Goal: Task Accomplishment & Management: Complete application form

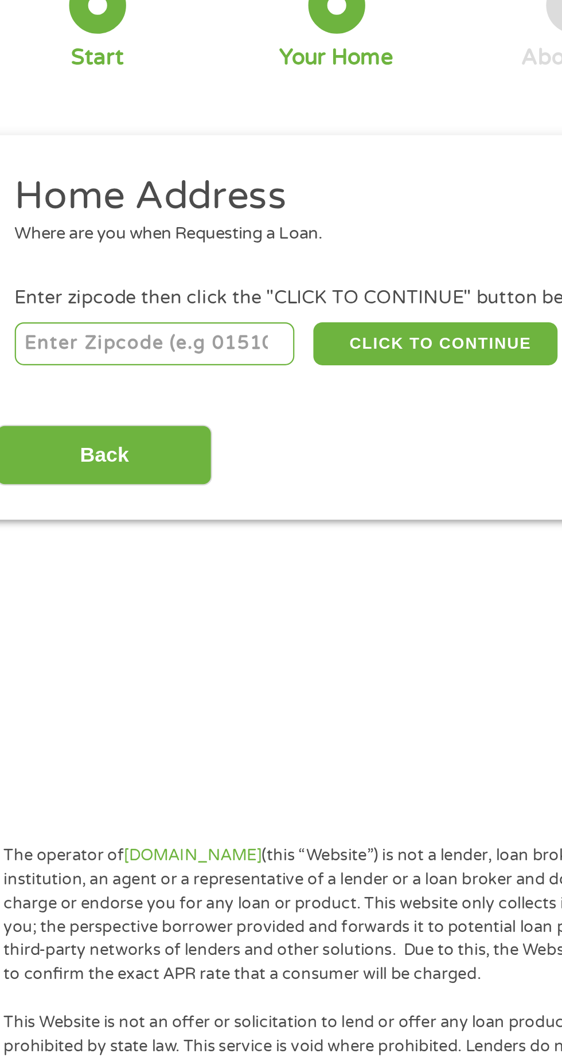
click at [57, 256] on input "number" at bounding box center [90, 254] width 127 height 20
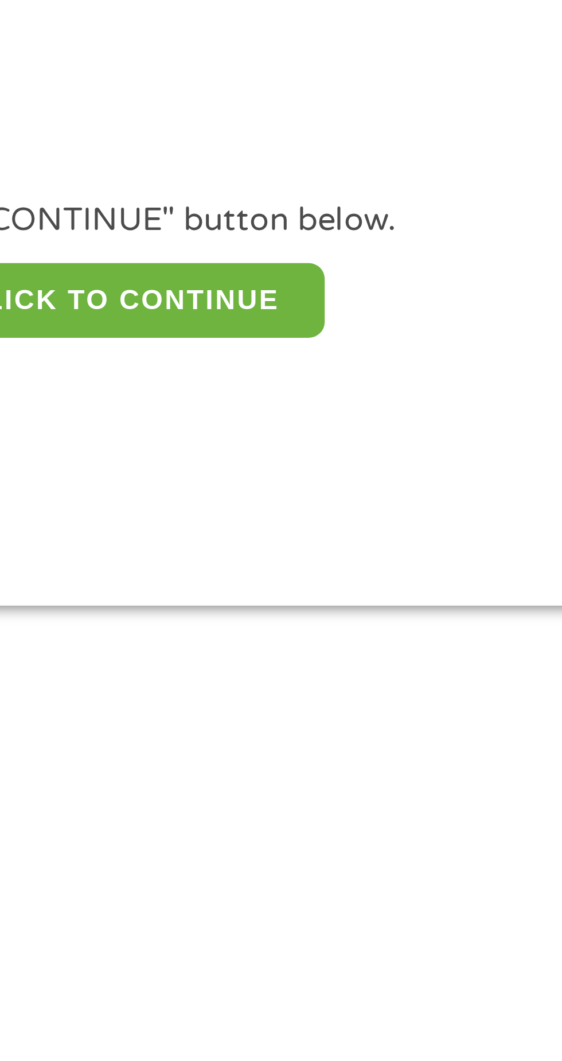
type input "99006"
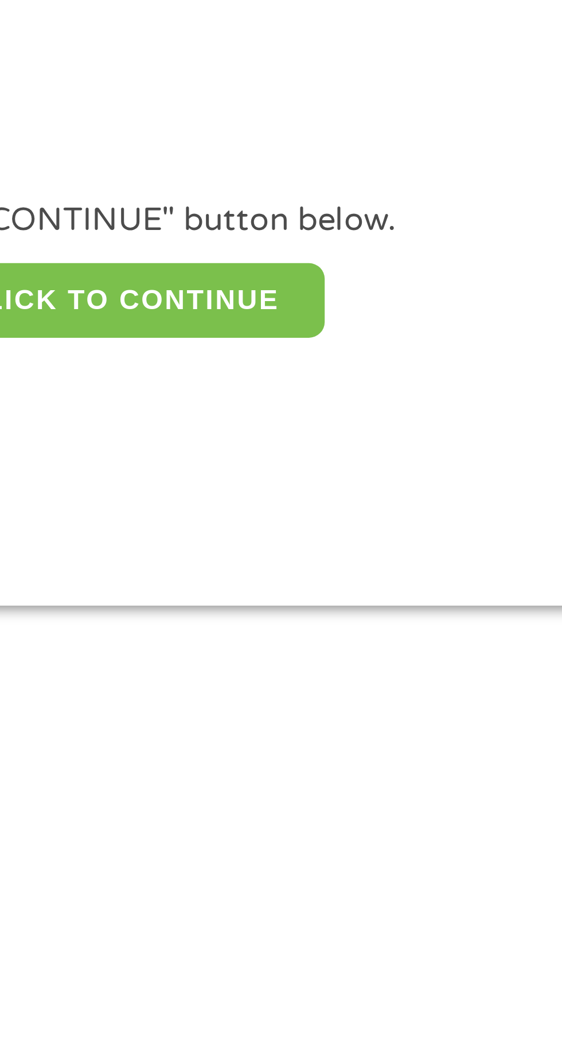
click at [239, 249] on button "CLICK TO CONTINUE" at bounding box center [217, 254] width 111 height 20
type input "99006"
type input "[GEOGRAPHIC_DATA]"
select select "[US_STATE]"
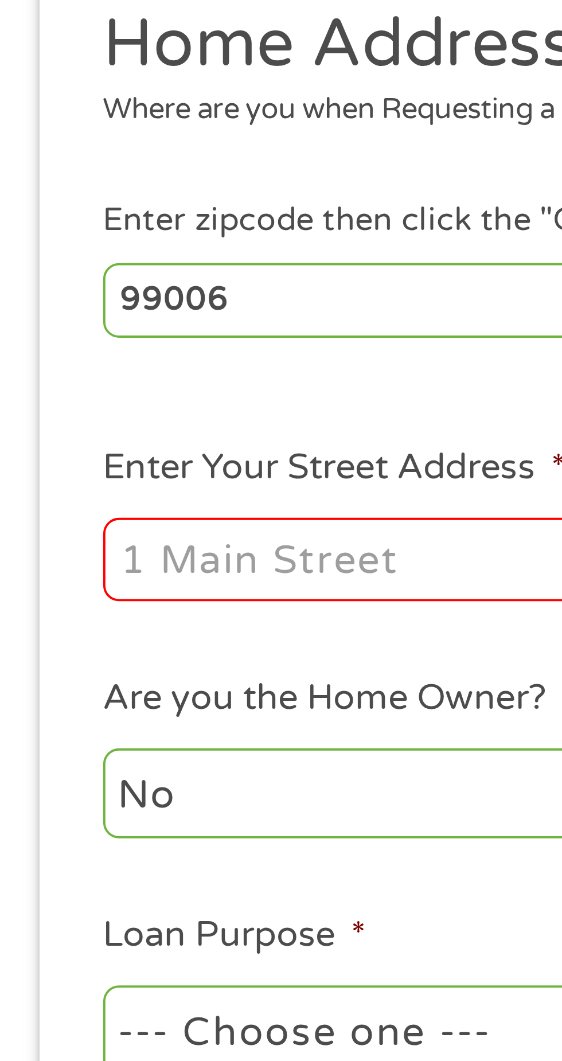
click at [47, 319] on input "Enter Your Street Address *" at bounding box center [150, 322] width 246 height 22
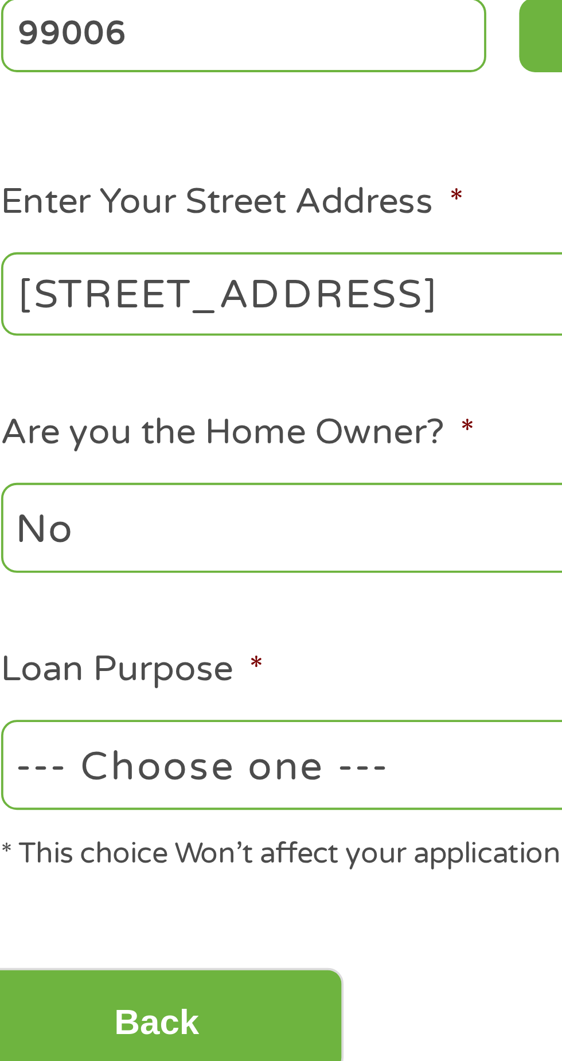
click at [109, 320] on input "223 W 3rd St Pt 1" at bounding box center [150, 322] width 246 height 22
click at [111, 326] on input "223 W 3rd St Pt 1" at bounding box center [150, 322] width 246 height 22
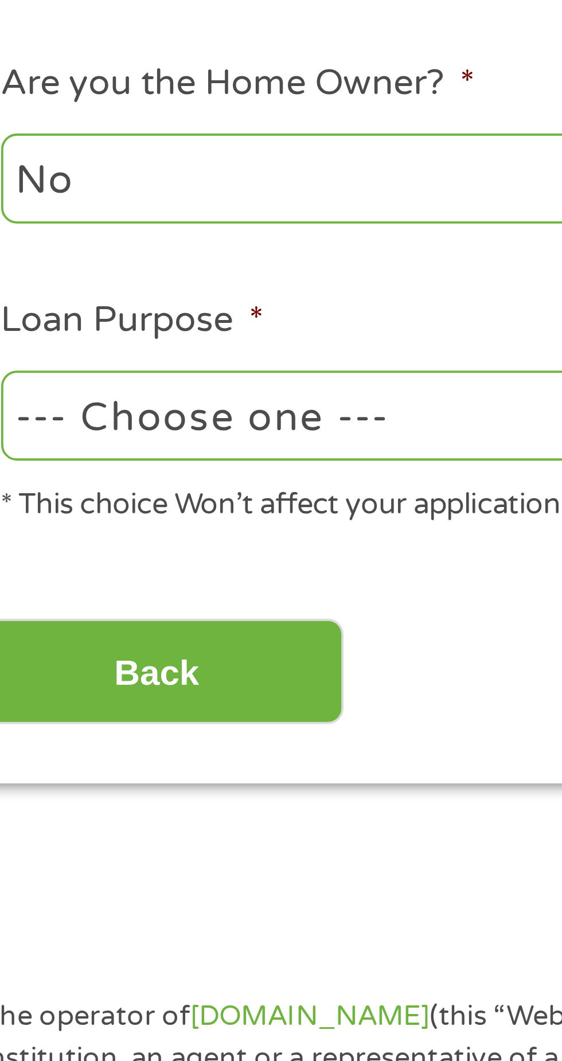
type input "[STREET_ADDRESS]"
click at [94, 449] on select "--- Choose one --- Pay Bills Debt Consolidation Home Improvement Major Purchase…" at bounding box center [150, 445] width 246 height 24
select select "other"
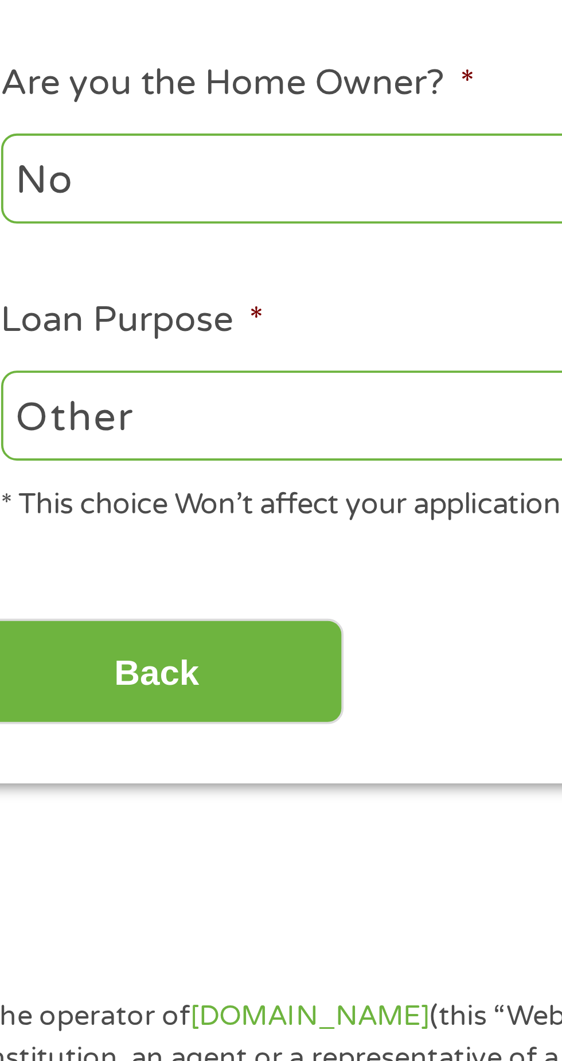
click at [27, 435] on select "--- Choose one --- Pay Bills Debt Consolidation Home Improvement Major Purchase…" at bounding box center [150, 445] width 246 height 24
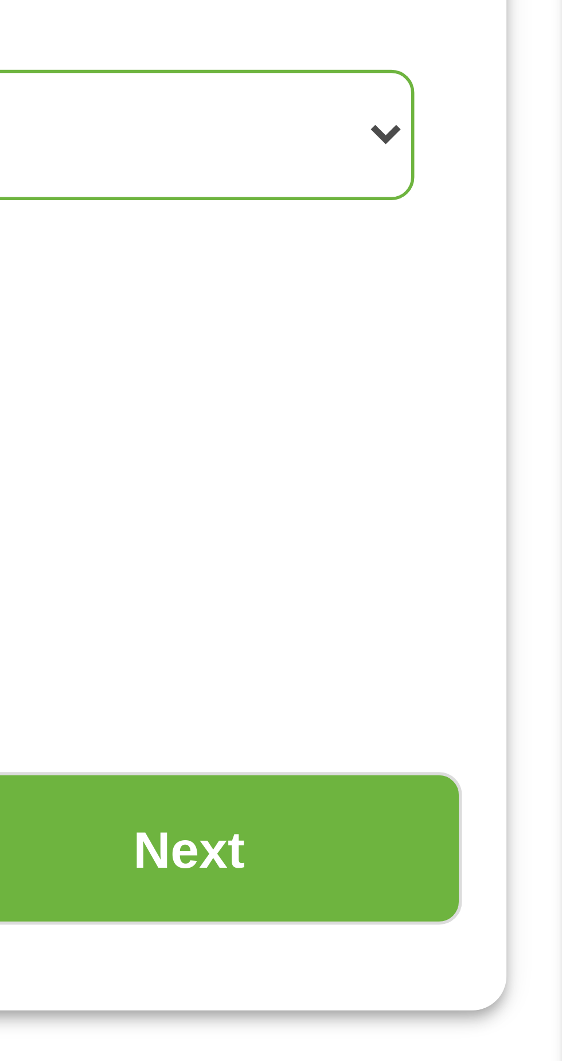
click at [525, 385] on select "1 Year or less 1 - 2 Years 2 - 4 Years Over 4 Years" at bounding box center [412, 383] width 246 height 24
select select "60months"
click at [289, 373] on select "1 Year or less 1 - 2 Years 2 - 4 Years Over 4 Years" at bounding box center [412, 383] width 246 height 24
click at [511, 521] on input "Next" at bounding box center [495, 512] width 98 height 28
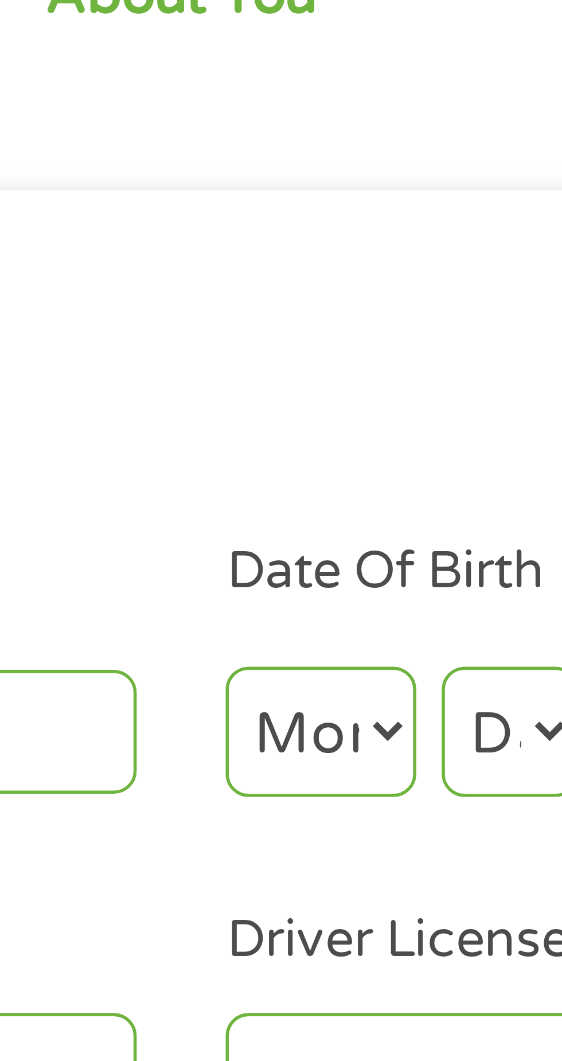
click at [305, 256] on select "Month 1 2 3 4 5 6 7 8 9 10 11 12" at bounding box center [306, 258] width 34 height 24
select select "7"
click at [289, 246] on select "Month 1 2 3 4 5 6 7 8 9 10 11 12" at bounding box center [306, 258] width 34 height 24
click at [337, 255] on select "Day 1 2 3 4 5 6 7 8 9 10 11 12 13 14 15 16 17 18 19 20 21 22 23 24 25 26 27 28 …" at bounding box center [340, 258] width 25 height 24
select select "18"
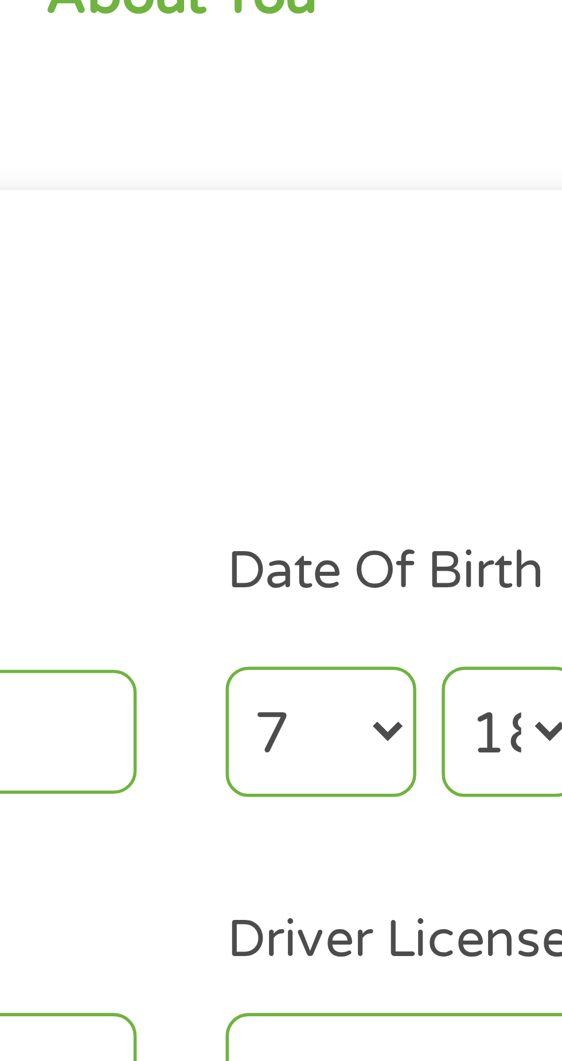
click at [328, 246] on select "Day 1 2 3 4 5 6 7 8 9 10 11 12 13 14 15 16 17 18 19 20 21 22 23 24 25 26 27 28 …" at bounding box center [340, 258] width 25 height 24
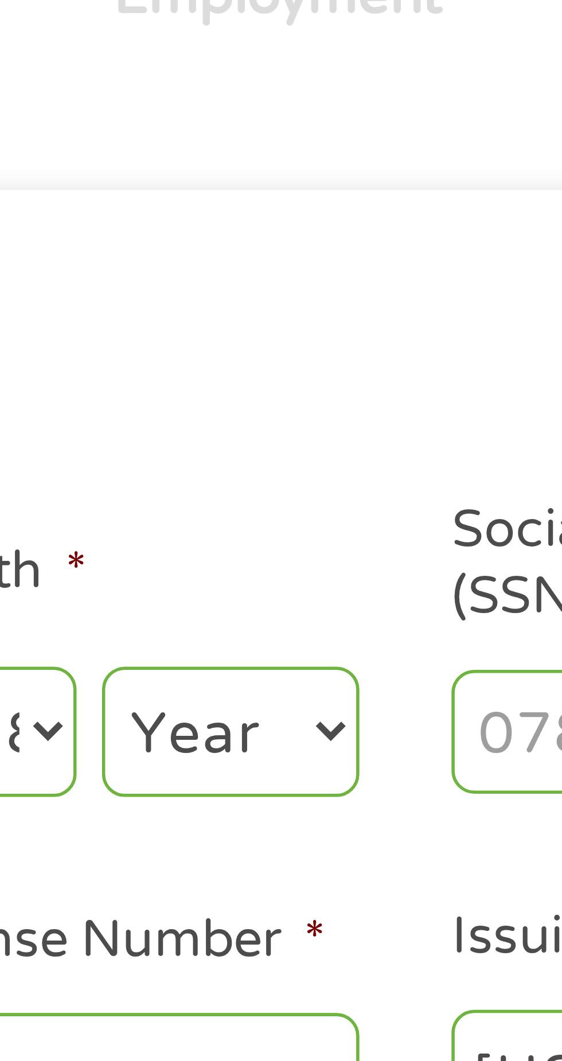
click at [375, 258] on select "Year 2007 2006 2005 2004 2003 2002 2001 2000 1999 1998 1997 1996 1995 1994 1993…" at bounding box center [380, 258] width 46 height 24
select select "1959"
click at [357, 246] on select "Year 2007 2006 2005 2004 2003 2002 2001 2000 1999 1998 1997 1996 1995 1994 1993…" at bounding box center [380, 258] width 46 height 24
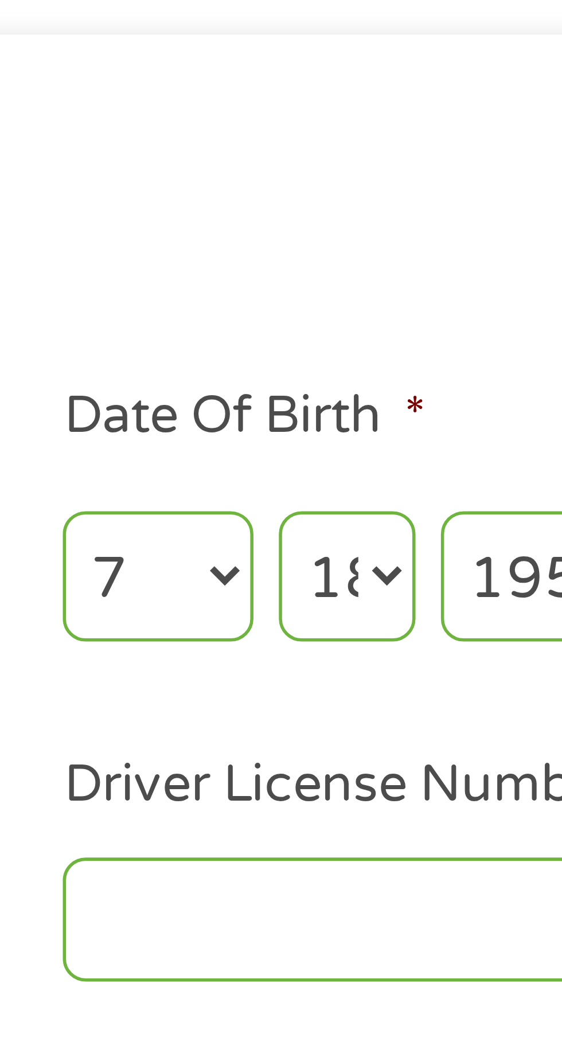
click at [298, 323] on input "Driver License Number *" at bounding box center [346, 319] width 115 height 22
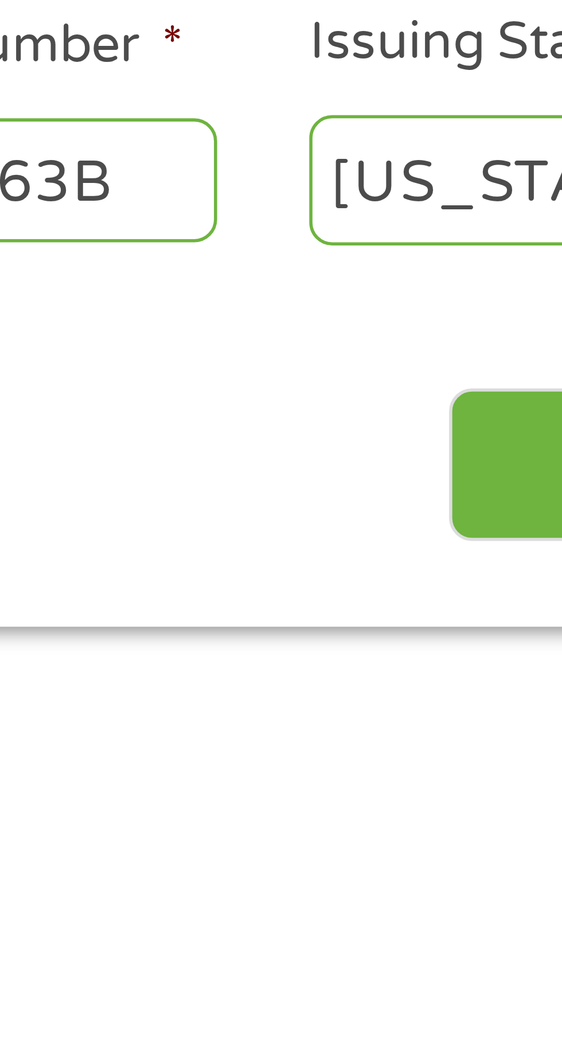
type input "WDL3SN7BC63B"
click at [454, 364] on input "Next" at bounding box center [495, 371] width 98 height 28
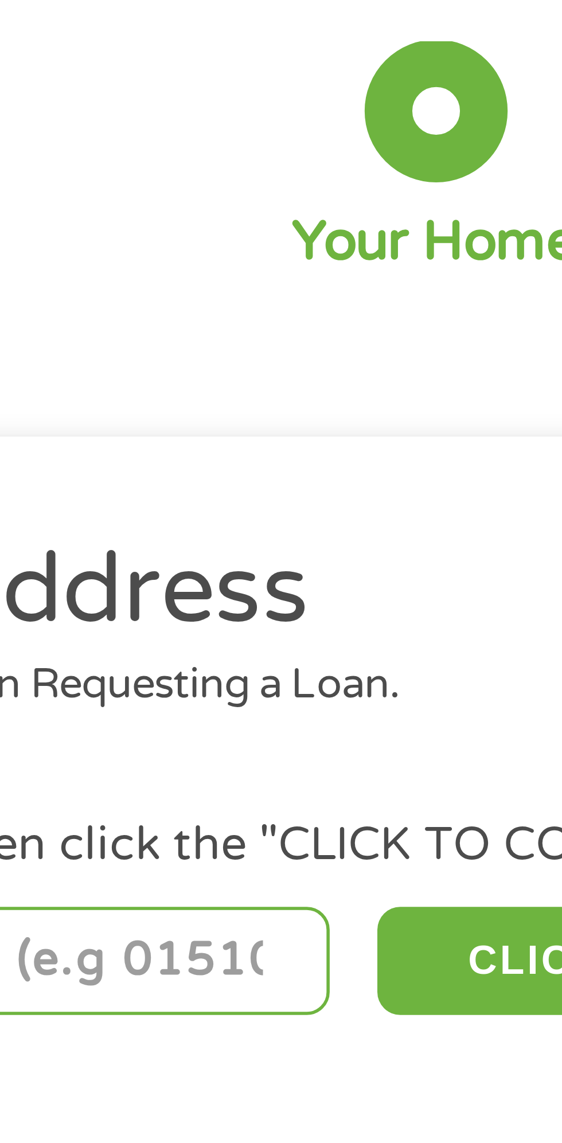
scroll to position [5, 0]
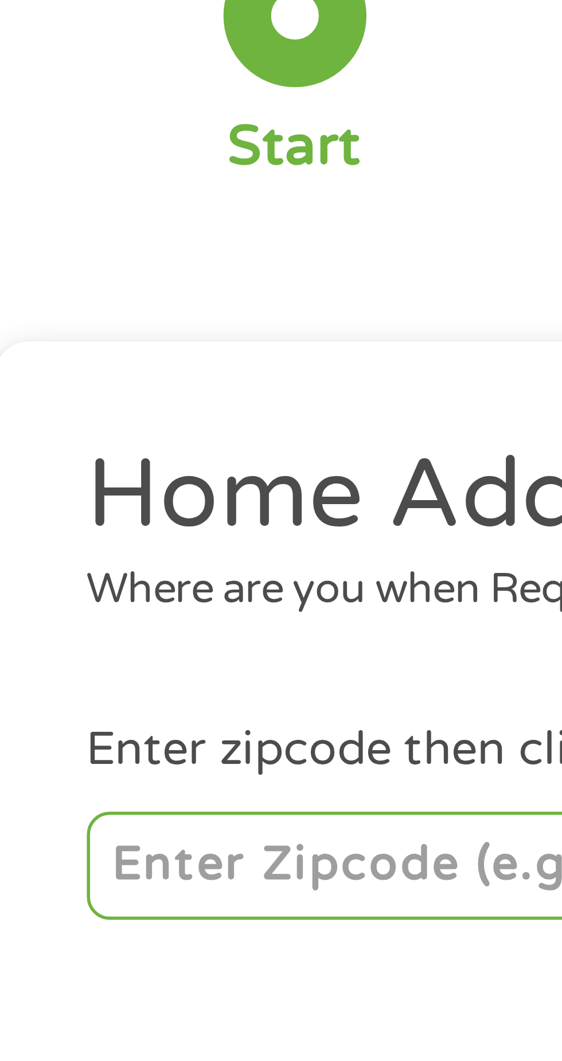
click at [46, 252] on input "number" at bounding box center [90, 249] width 127 height 20
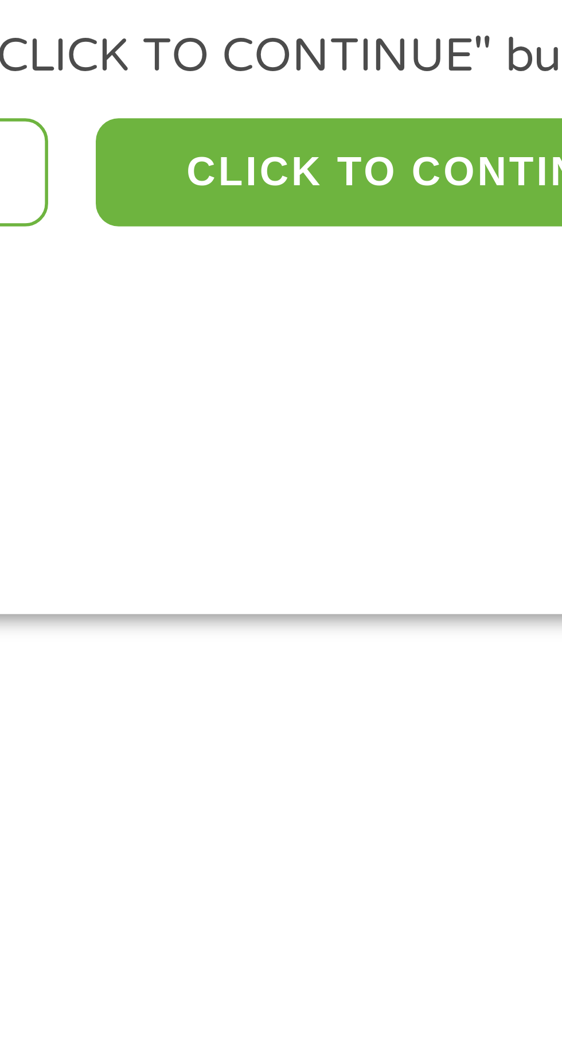
type input "99006"
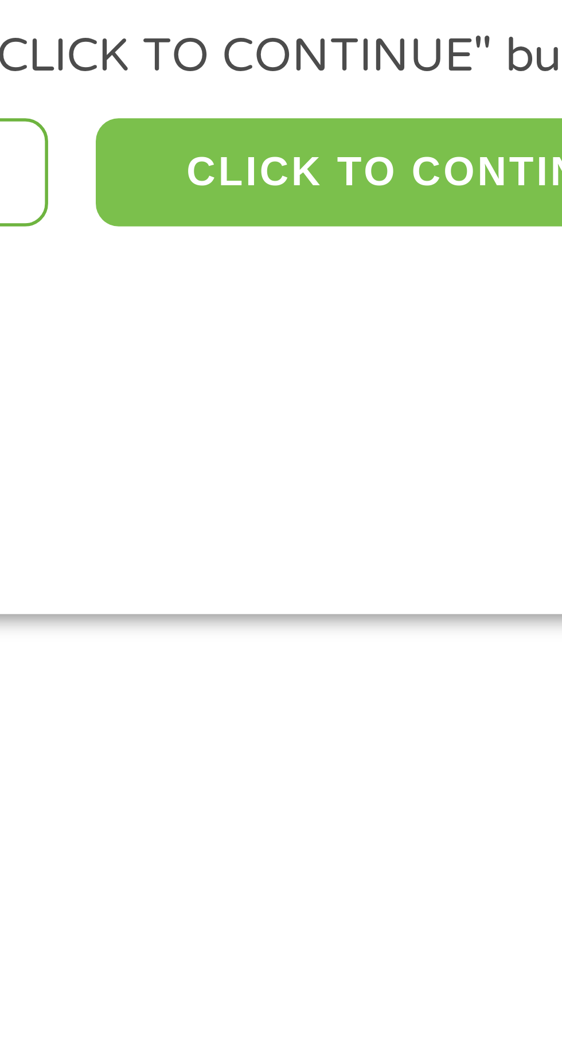
click at [226, 251] on button "CLICK TO CONTINUE" at bounding box center [217, 249] width 111 height 20
type input "99006"
type input "[GEOGRAPHIC_DATA]"
select select "[US_STATE]"
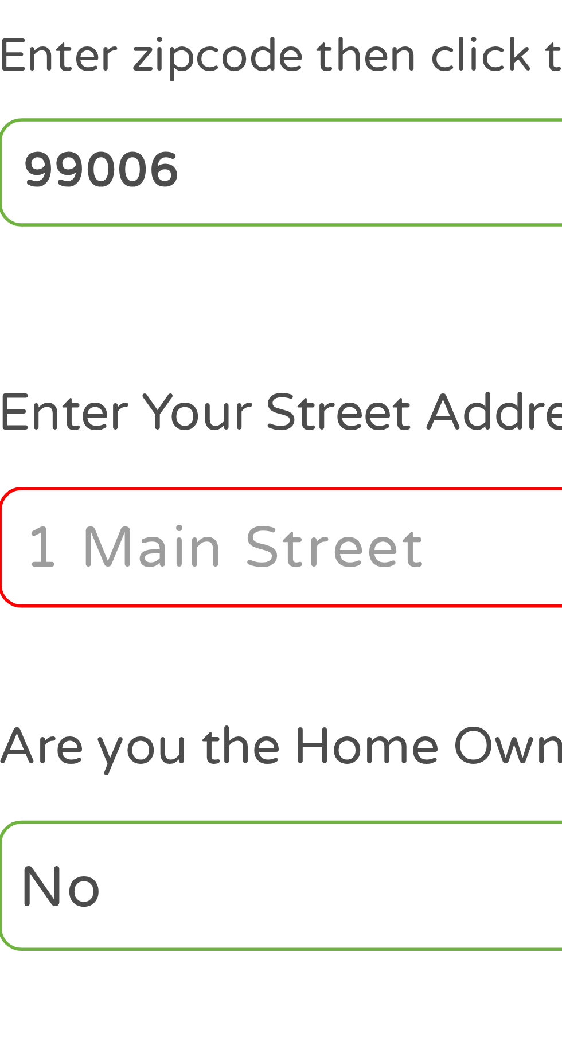
click at [48, 317] on input "Enter Your Street Address *" at bounding box center [150, 317] width 246 height 22
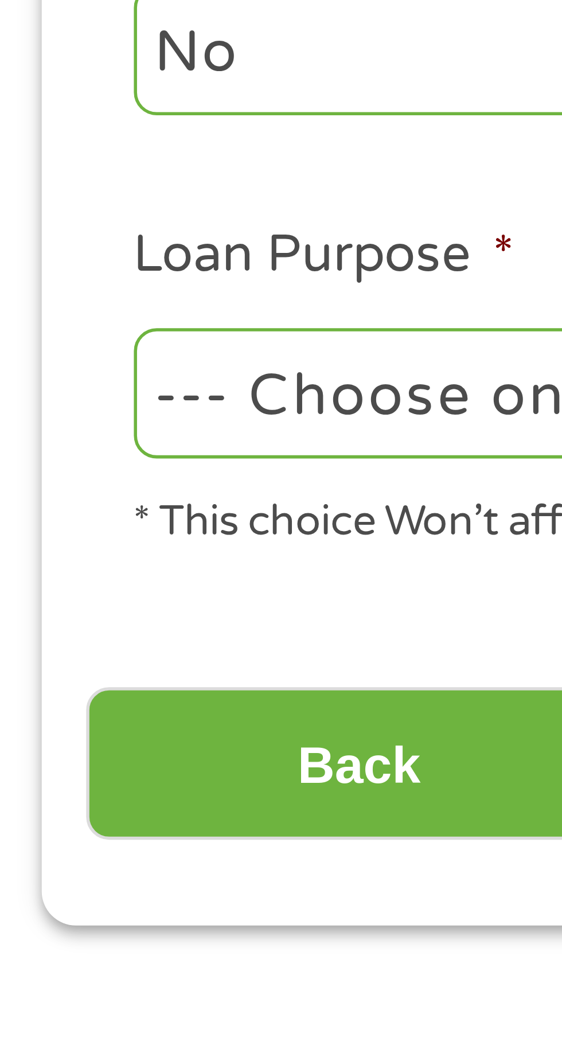
type input "[STREET_ADDRESS]"
click at [80, 440] on select "--- Choose one --- Pay Bills Debt Consolidation Home Improvement Major Purchase…" at bounding box center [150, 440] width 246 height 24
select select "shorttermcash"
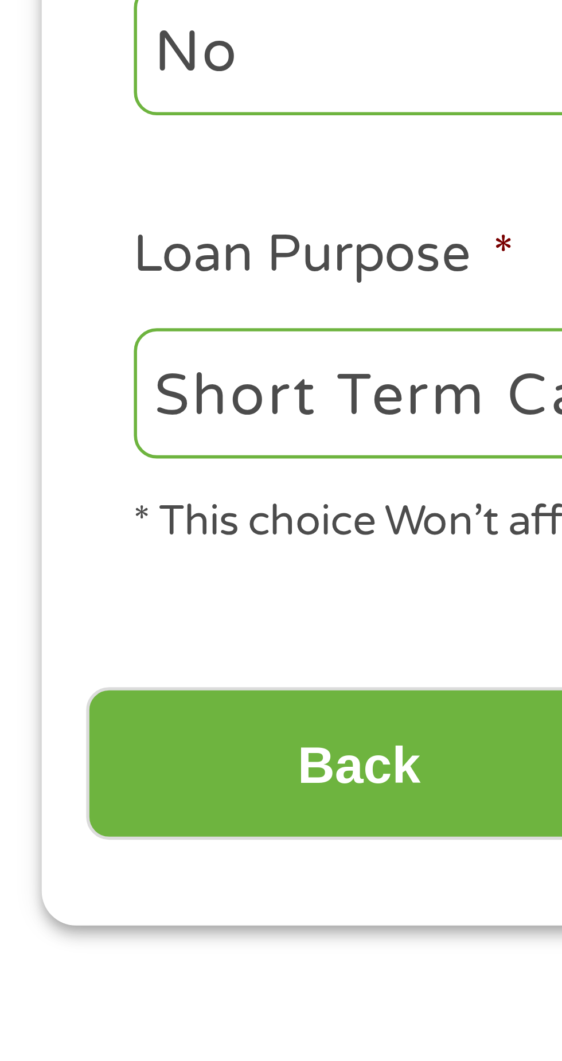
click at [27, 429] on select "--- Choose one --- Pay Bills Debt Consolidation Home Improvement Major Purchase…" at bounding box center [150, 440] width 246 height 24
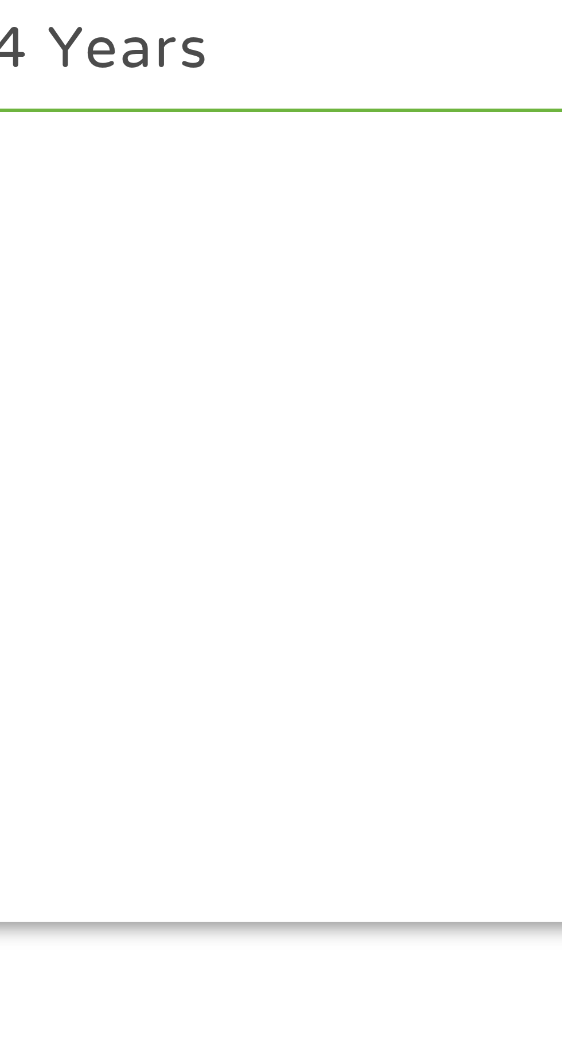
click at [392, 383] on select "1 Year or less 1 - 2 Years 2 - 4 Years Over 4 Years" at bounding box center [412, 378] width 246 height 24
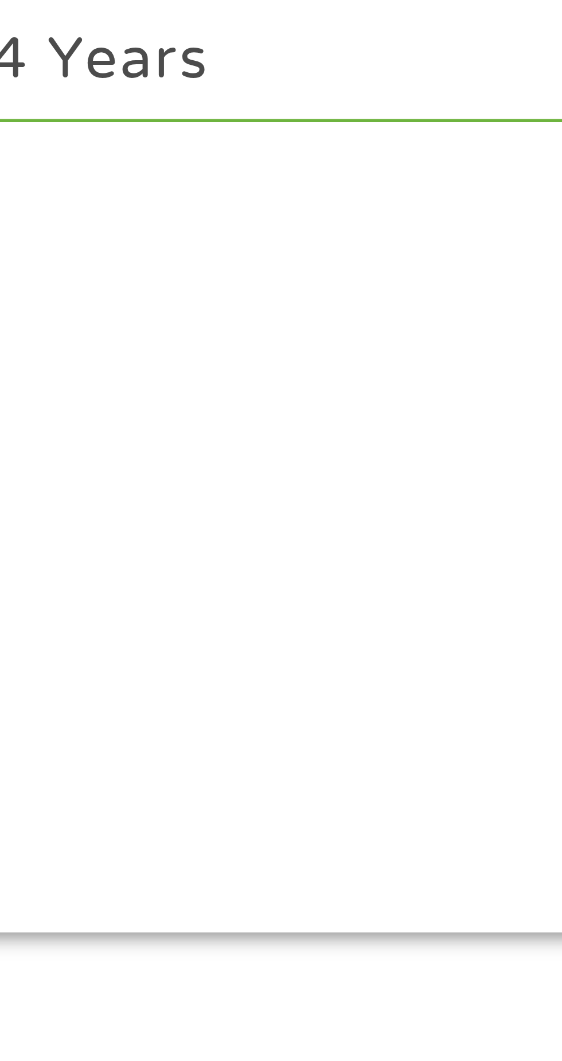
select select "60months"
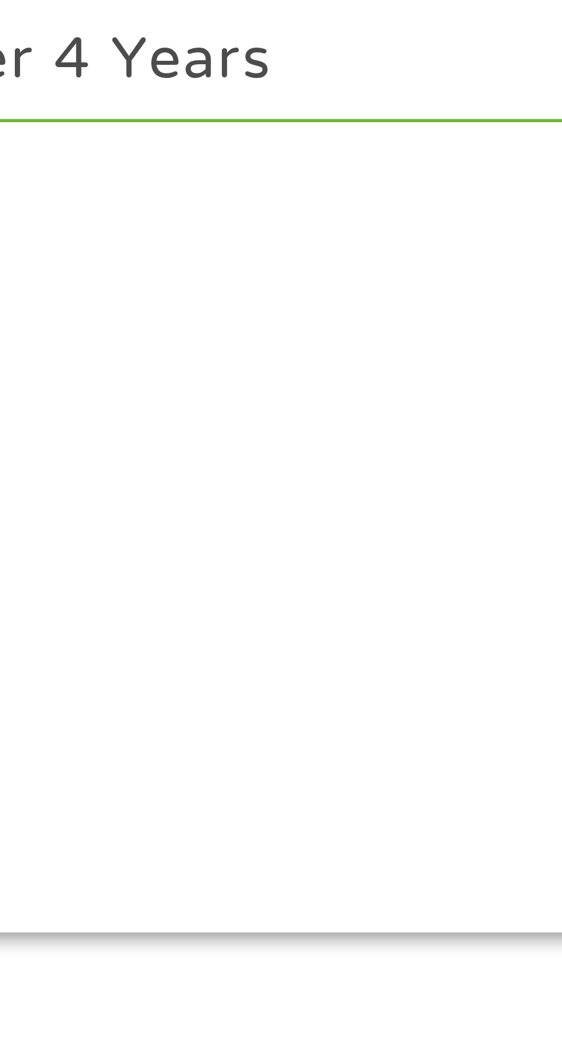
click at [289, 367] on select "1 Year or less 1 - 2 Years 2 - 4 Years Over 4 Years" at bounding box center [412, 378] width 246 height 24
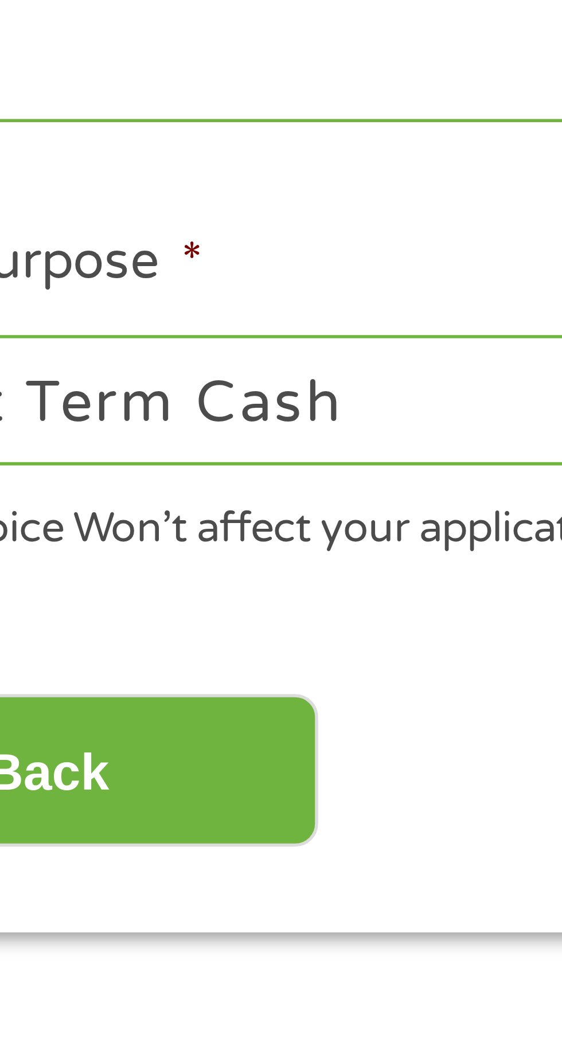
click at [108, 508] on input "Back" at bounding box center [67, 507] width 98 height 28
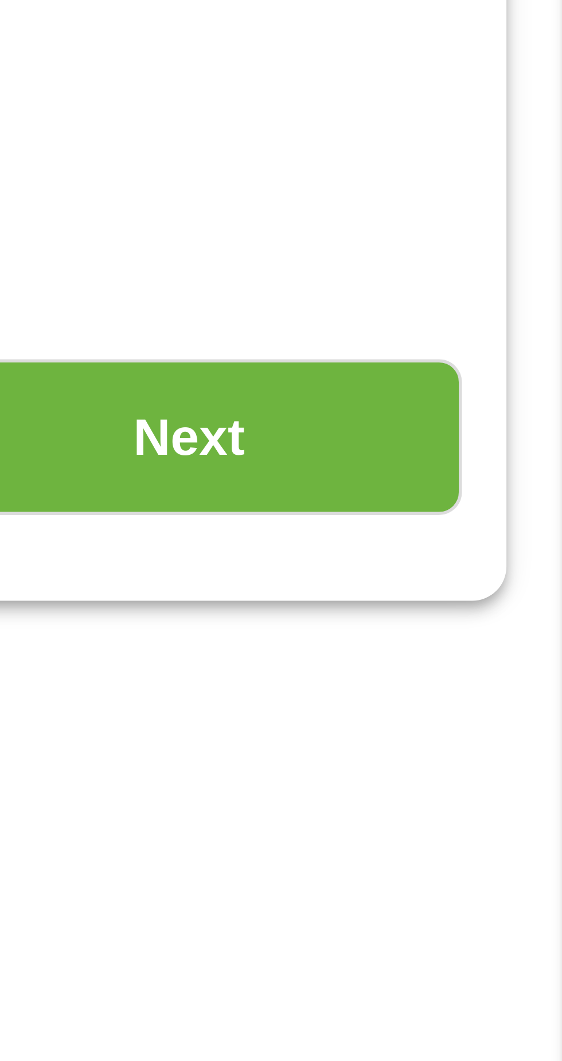
click at [519, 301] on input "Next" at bounding box center [495, 298] width 98 height 28
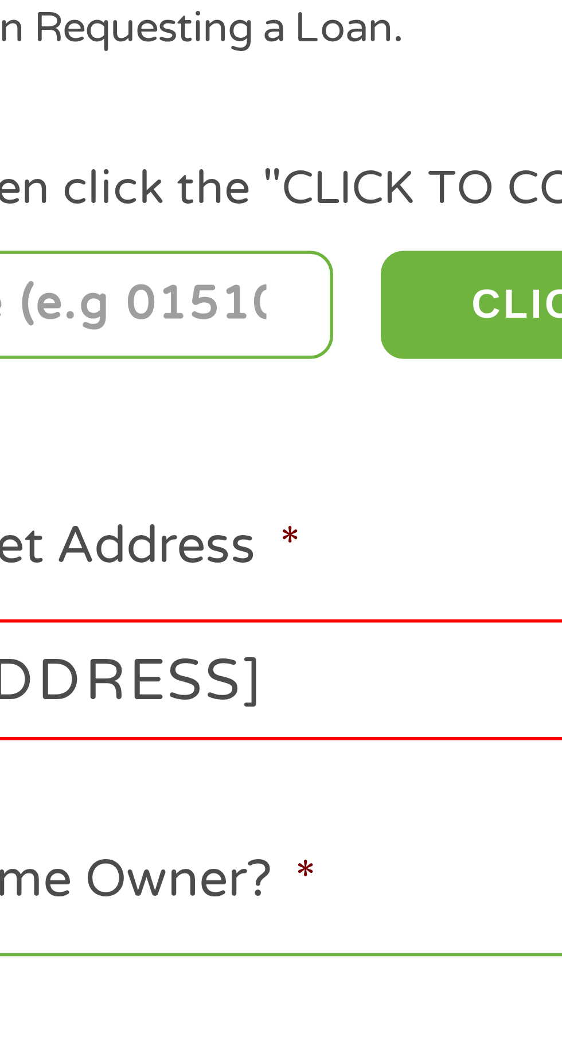
click at [142, 319] on input "[STREET_ADDRESS]" at bounding box center [150, 317] width 246 height 22
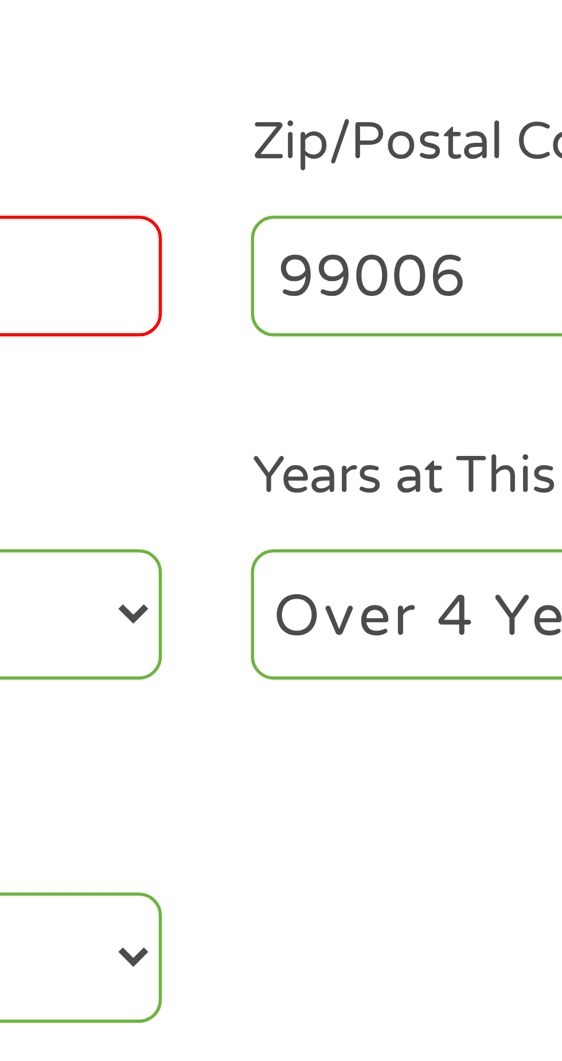
type input "_____"
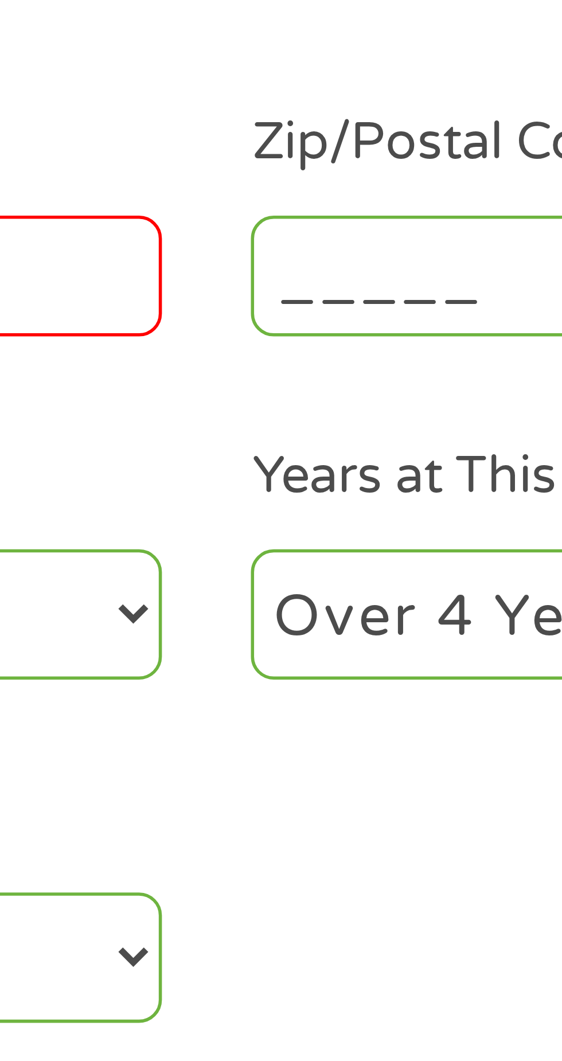
click at [301, 319] on input "_____" at bounding box center [412, 317] width 246 height 22
click at [298, 318] on input "_____" at bounding box center [412, 317] width 246 height 22
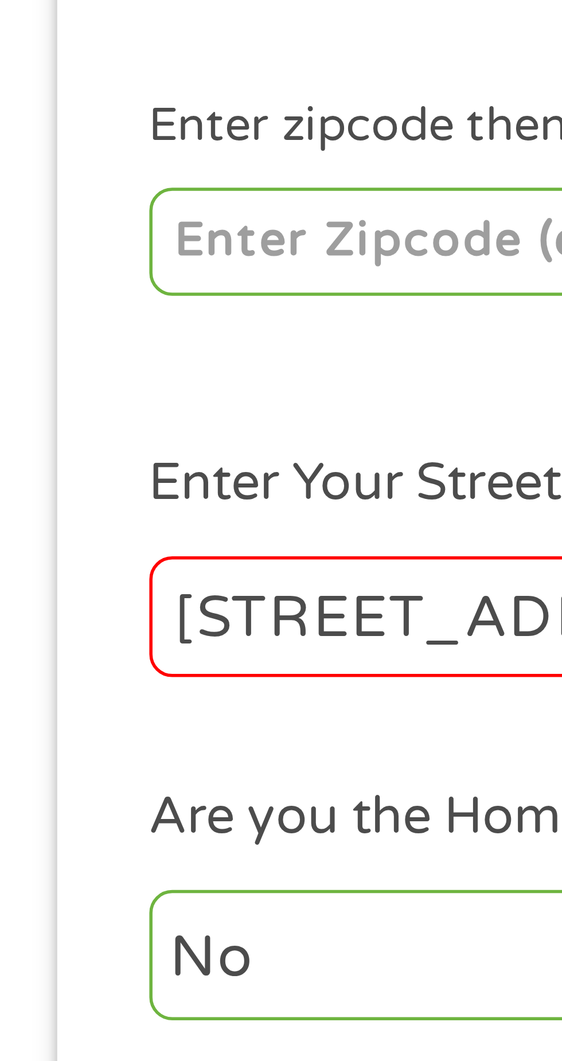
click at [66, 251] on input "number" at bounding box center [90, 249] width 127 height 20
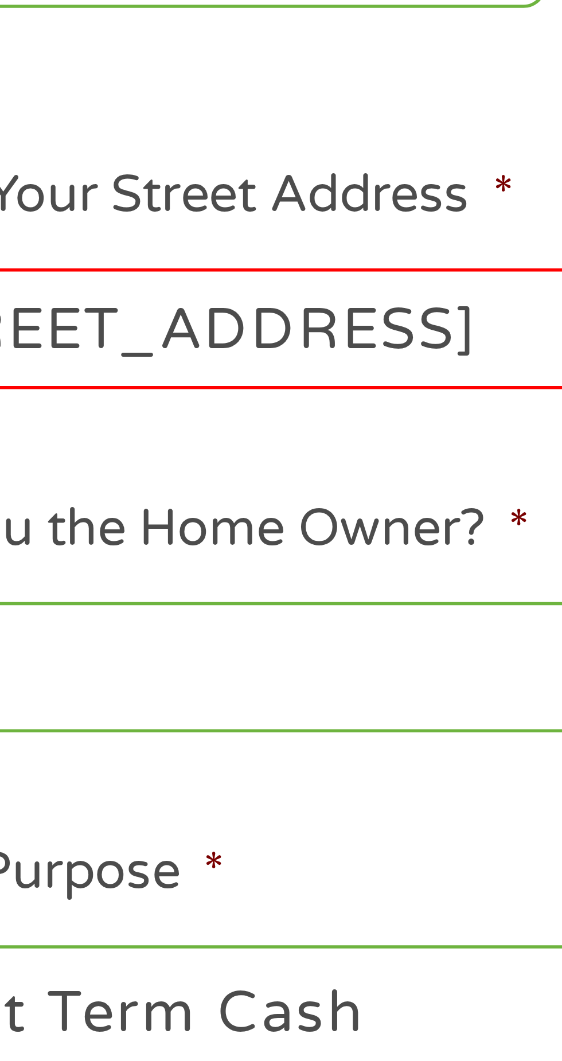
type input "99006"
click at [138, 319] on input "[STREET_ADDRESS]" at bounding box center [150, 317] width 246 height 22
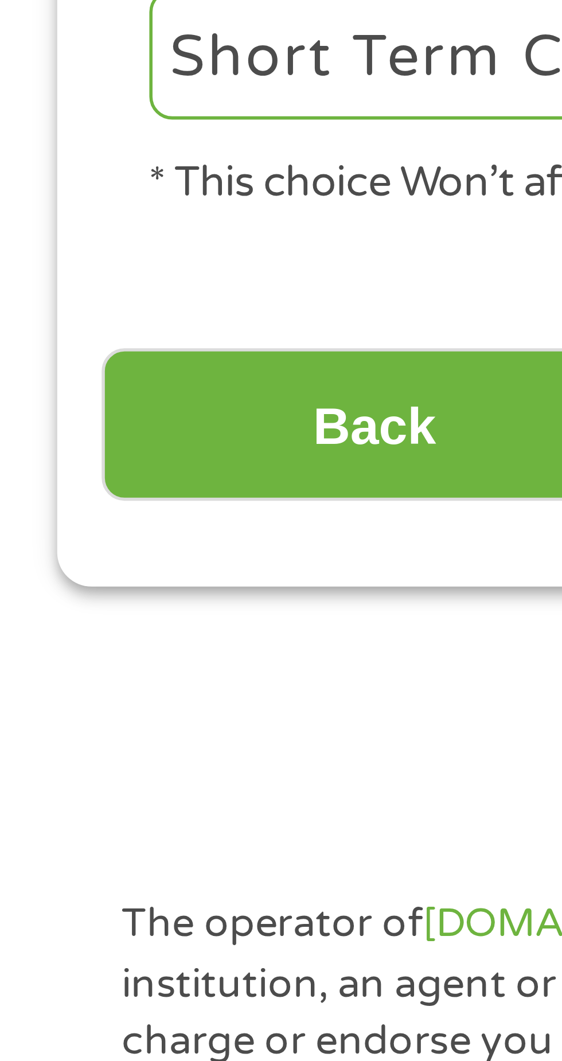
type input "[STREET_ADDRESS]"
click at [80, 505] on input "Back" at bounding box center [67, 507] width 98 height 28
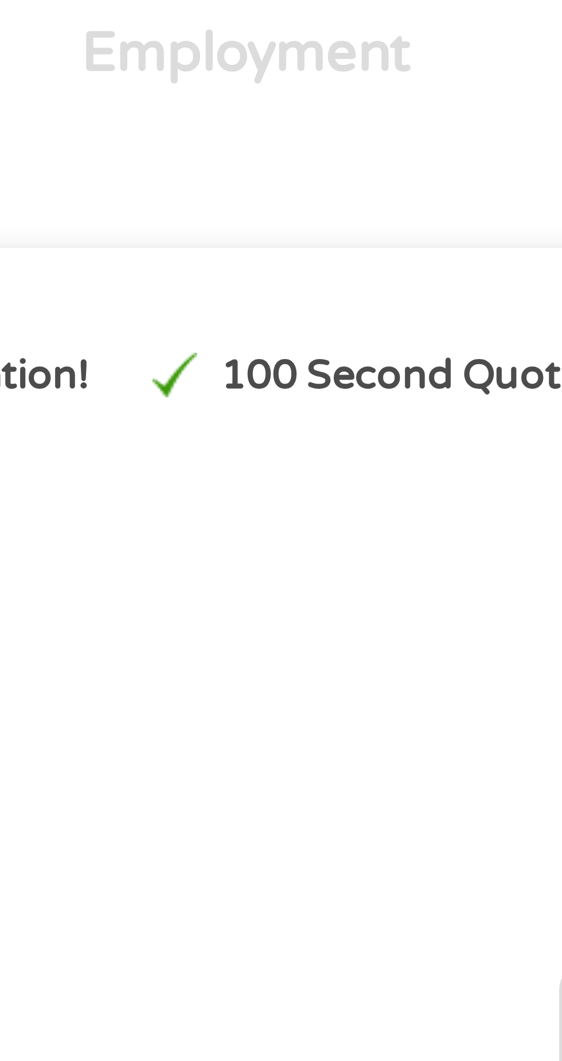
scroll to position [114, 0]
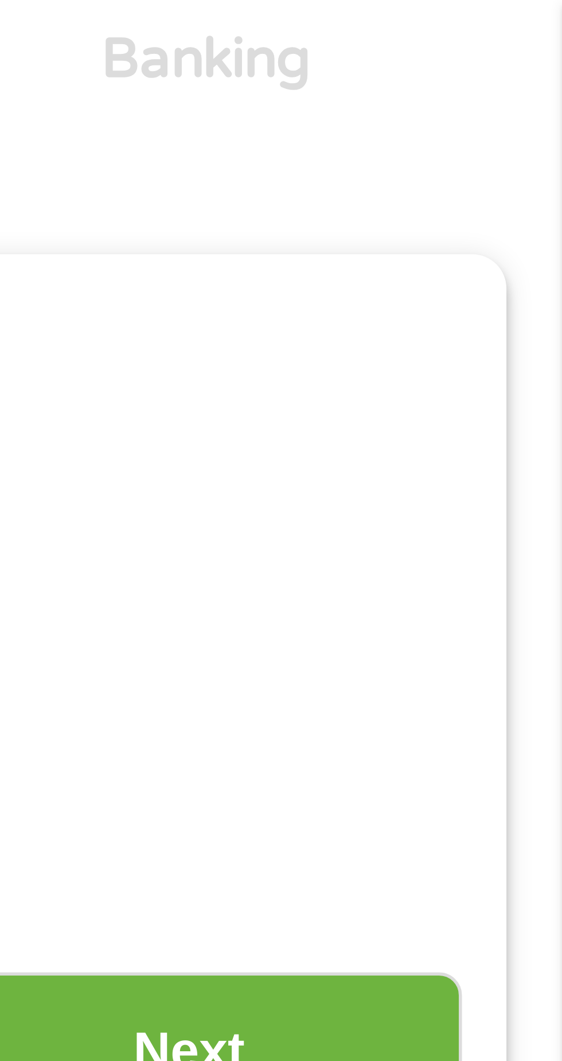
click at [515, 177] on input "Next" at bounding box center [495, 190] width 98 height 28
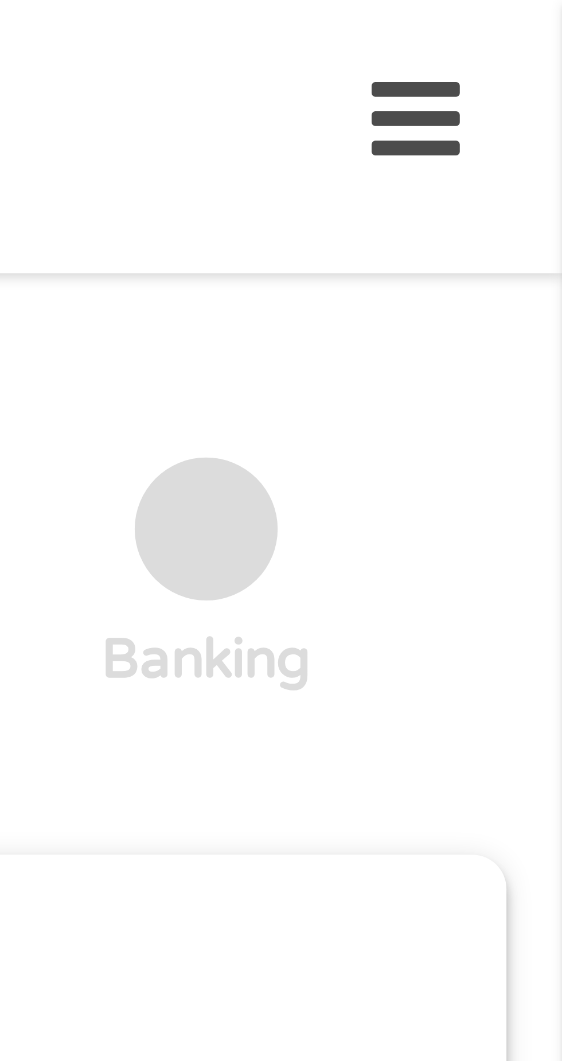
scroll to position [0, 0]
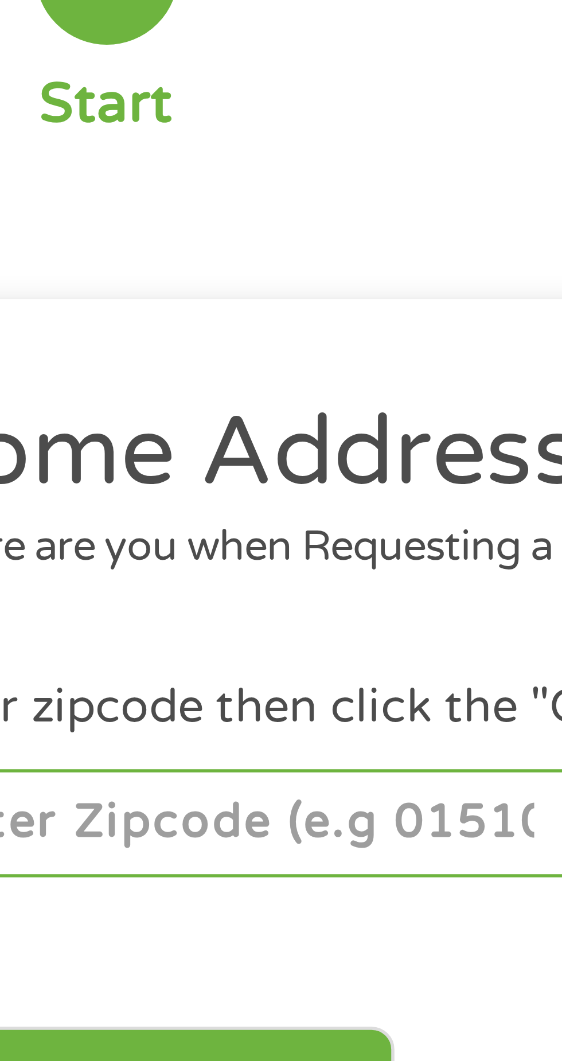
click at [94, 252] on input "number" at bounding box center [90, 254] width 127 height 20
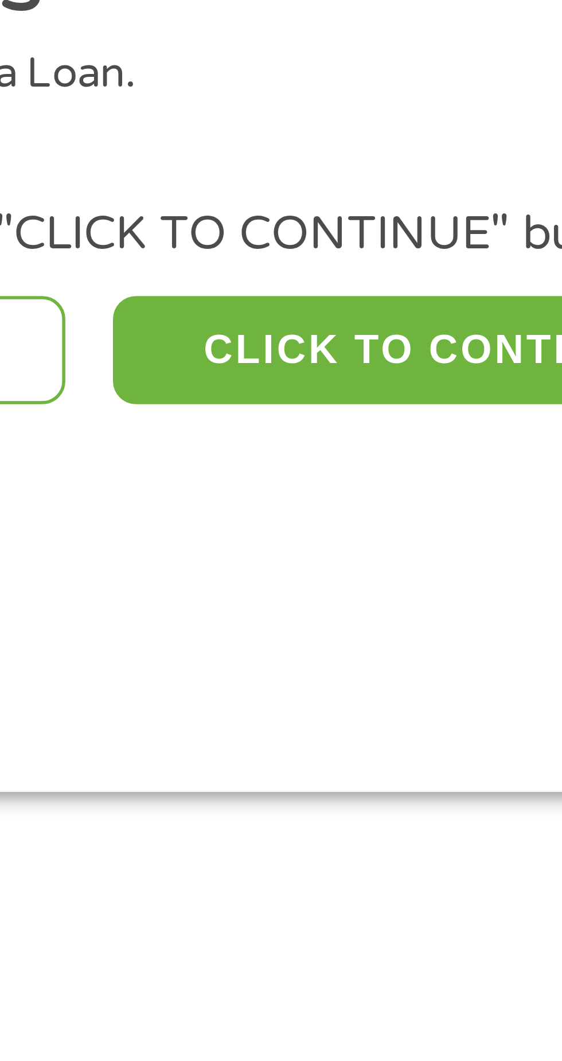
type input "99006"
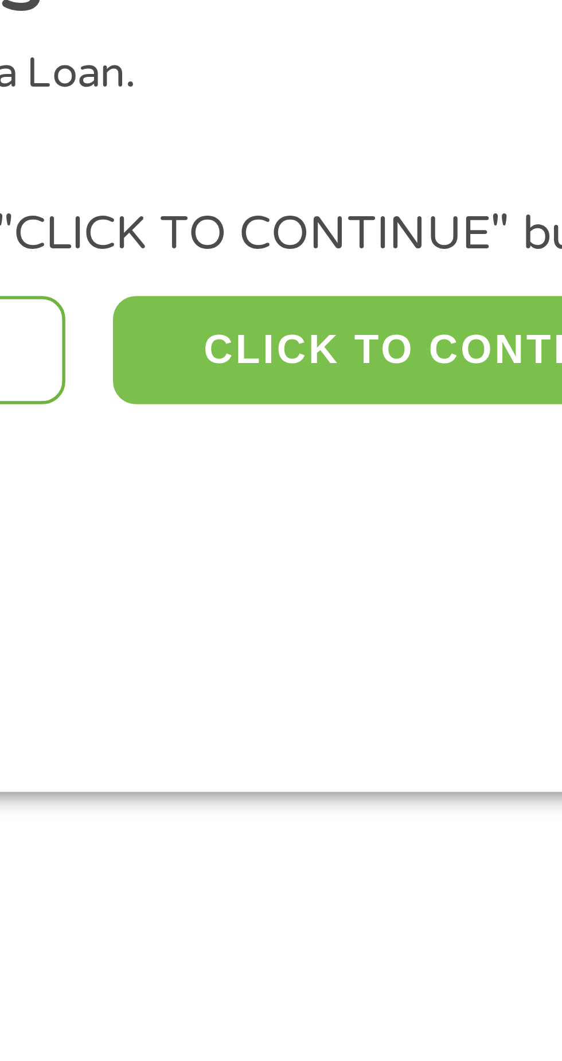
click at [223, 254] on button "CLICK TO CONTINUE" at bounding box center [217, 254] width 111 height 20
type input "99006"
type input "[GEOGRAPHIC_DATA]"
select select "[US_STATE]"
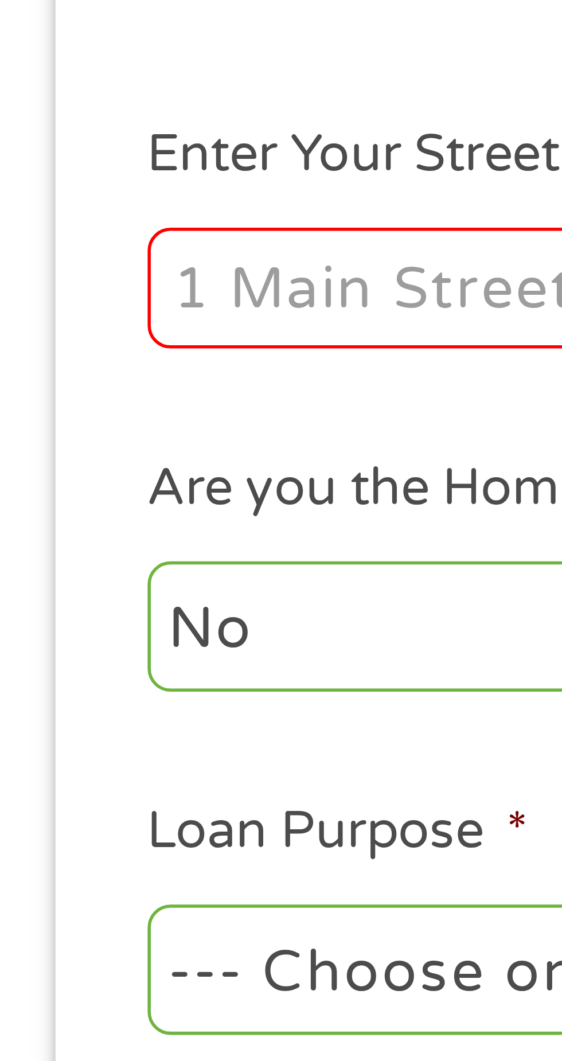
click at [49, 321] on input "Enter Your Street Address *" at bounding box center [150, 322] width 246 height 22
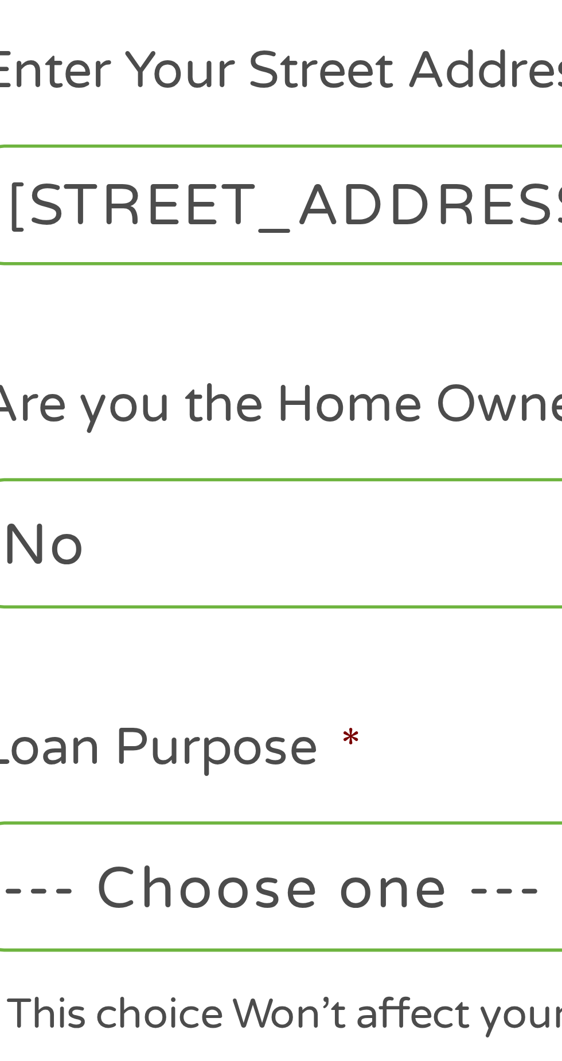
click at [98, 325] on input "223 W 3rd Zt apt1" at bounding box center [150, 322] width 246 height 22
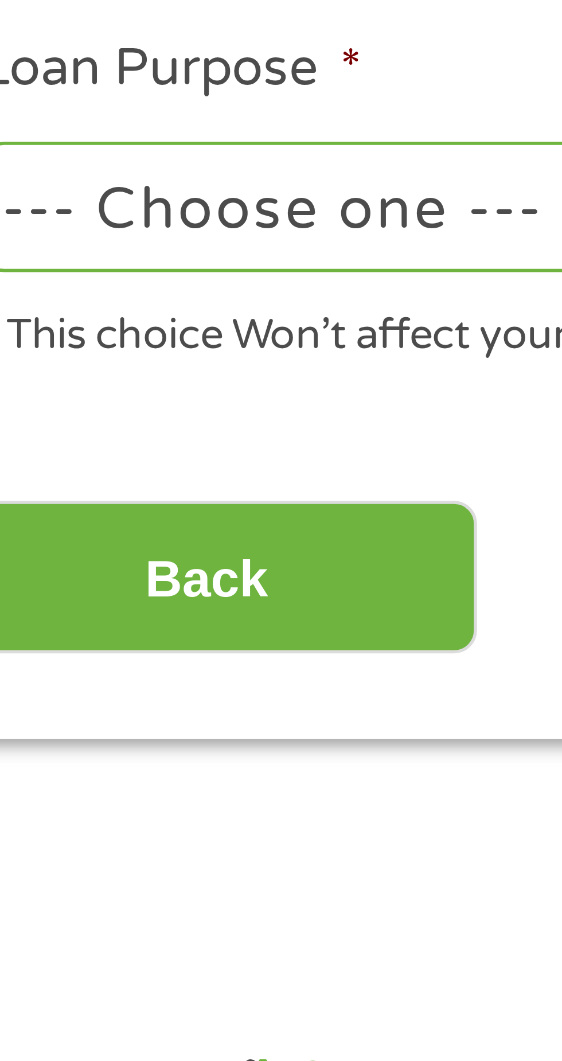
type input "223 W 3rd Zt apt1"
click at [108, 447] on select "--- Choose one --- Pay Bills Debt Consolidation Home Improvement Major Purchase…" at bounding box center [150, 445] width 246 height 24
select select "paybills"
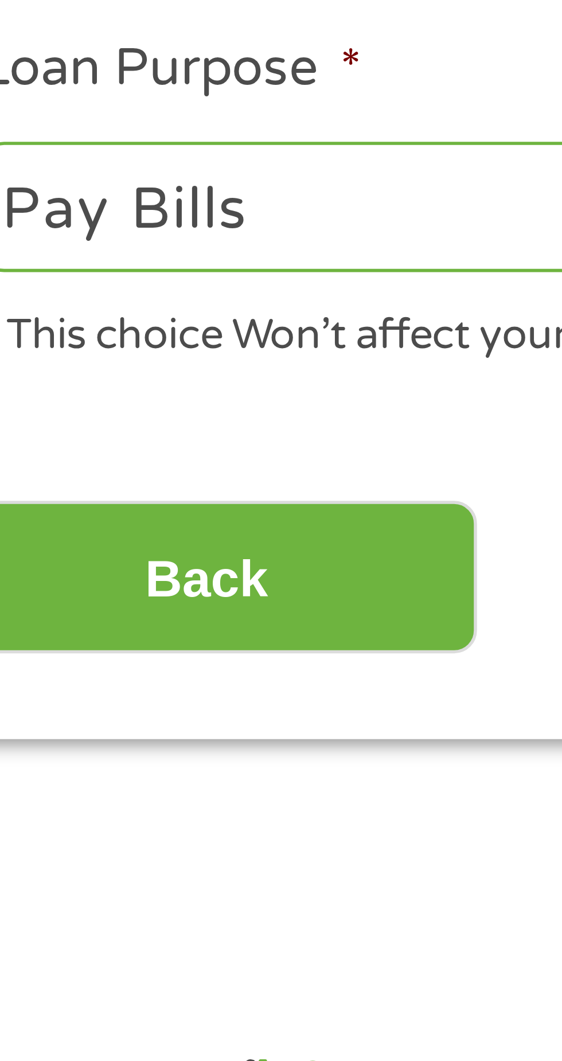
click at [27, 435] on select "--- Choose one --- Pay Bills Debt Consolidation Home Improvement Major Purchase…" at bounding box center [150, 445] width 246 height 24
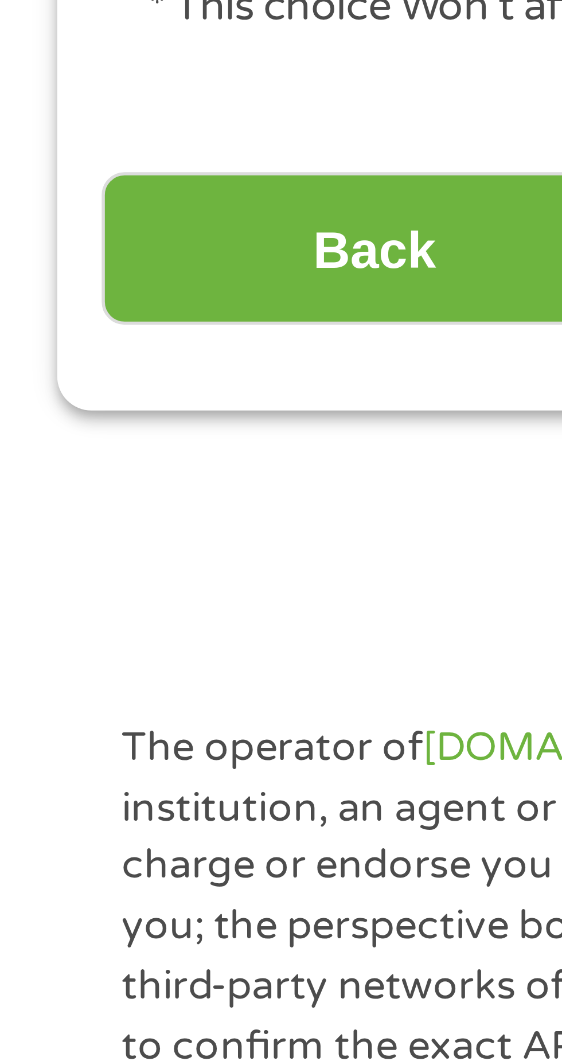
click at [77, 516] on input "Back" at bounding box center [67, 512] width 98 height 28
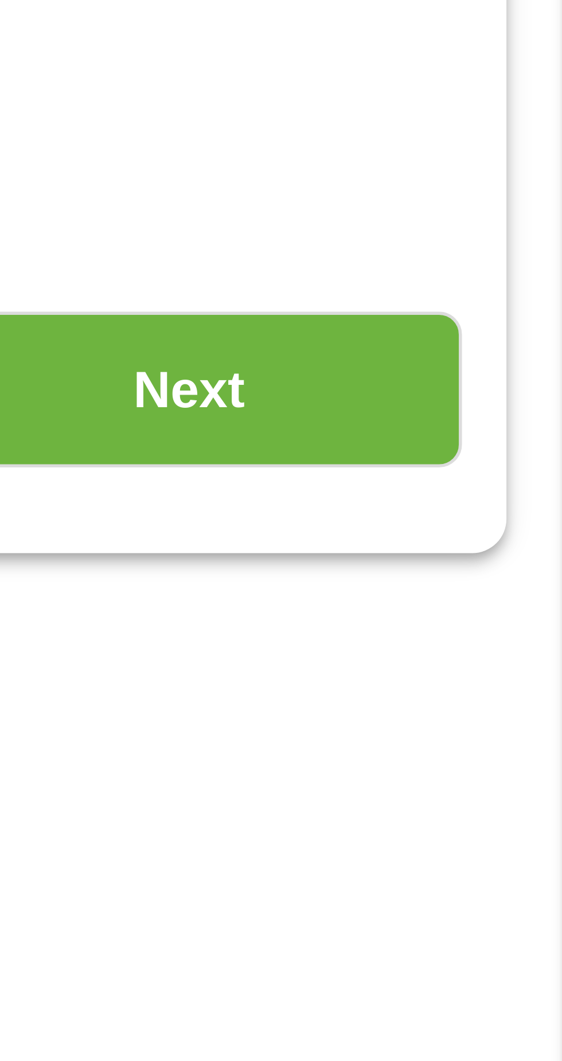
click at [523, 300] on input "Next" at bounding box center [495, 303] width 98 height 28
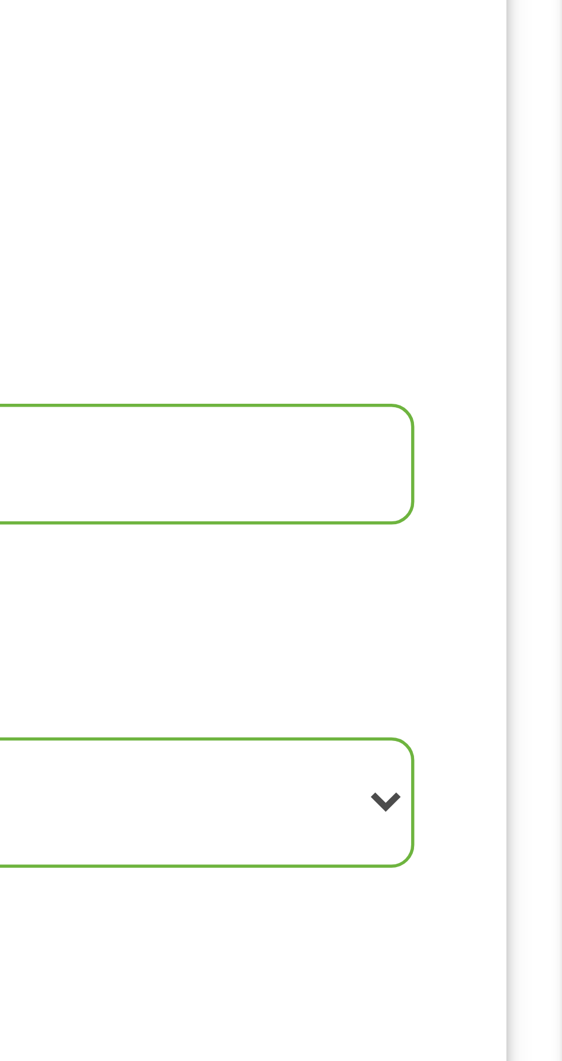
scroll to position [5, 5]
click at [513, 372] on select "1 Year or less 1 - 2 Years 2 - 4 Years Over 4 Years" at bounding box center [412, 378] width 246 height 24
select select "60months"
click at [289, 367] on select "1 Year or less 1 - 2 Years 2 - 4 Years Over 4 Years" at bounding box center [412, 378] width 246 height 24
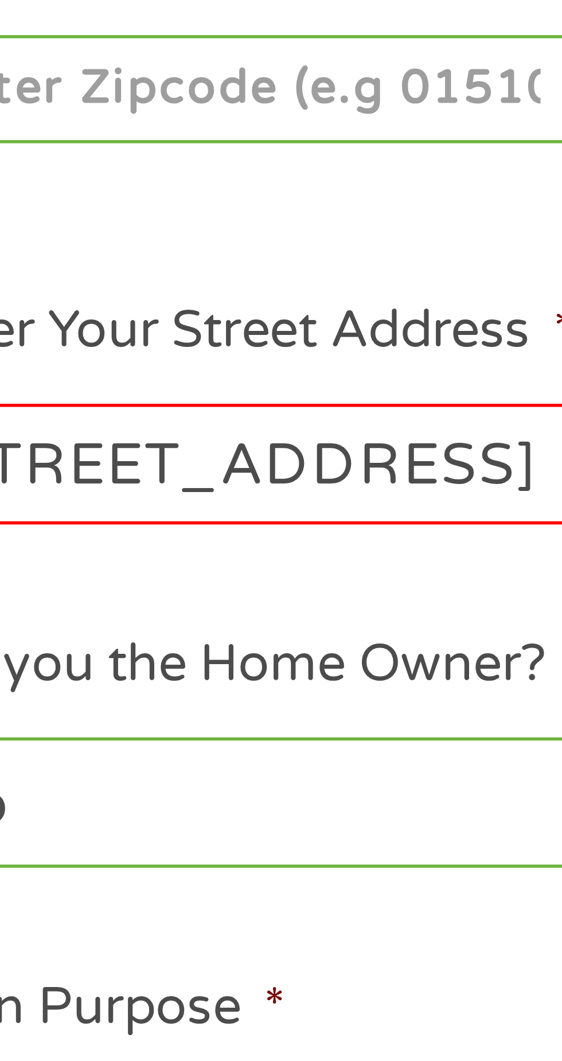
click at [100, 314] on input "223 W 3rd Zt apt1" at bounding box center [150, 317] width 246 height 22
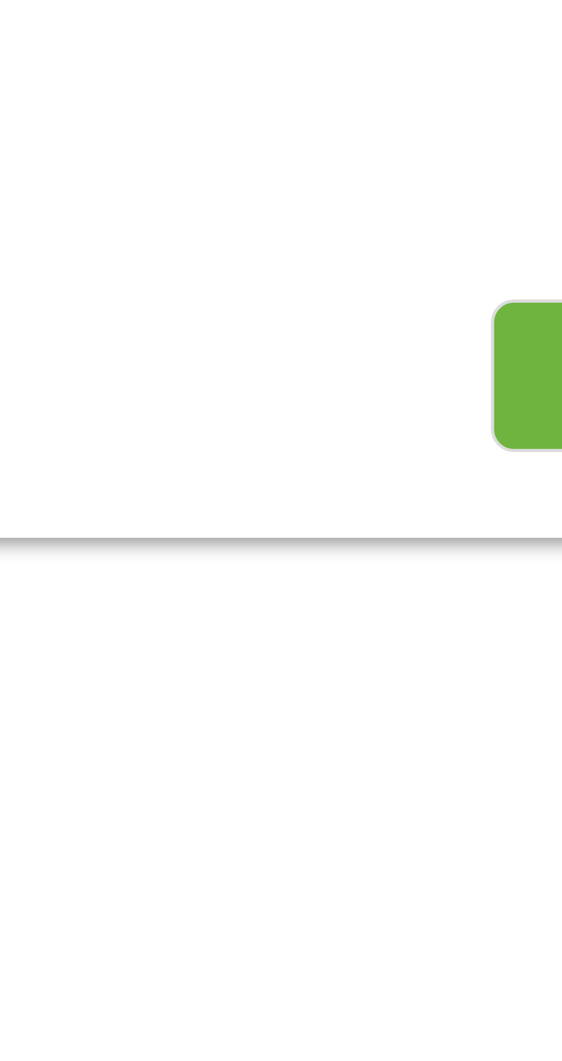
scroll to position [5, 0]
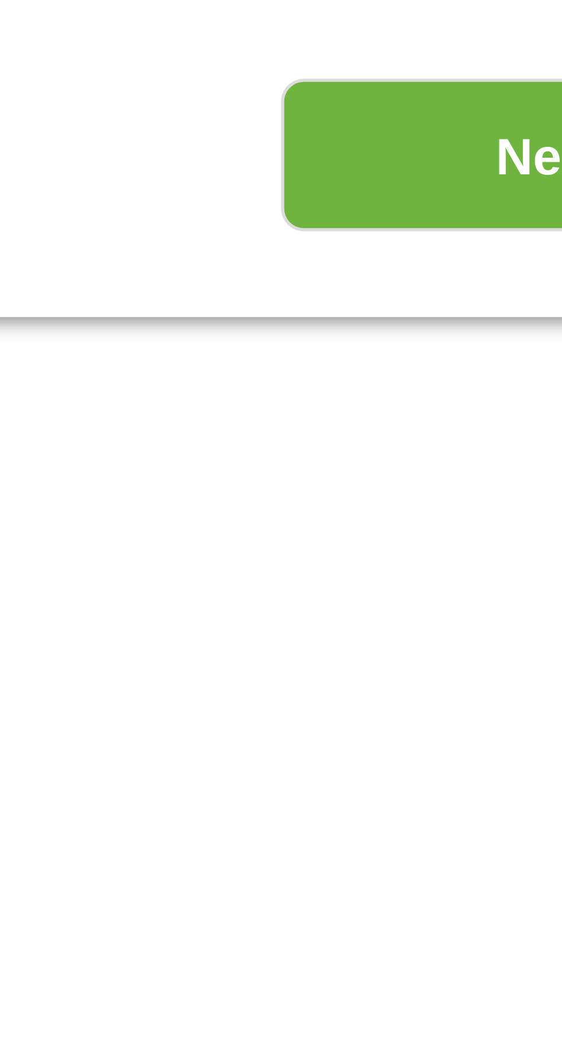
type input "223 W 3rd St apt1"
click at [480, 508] on input "Next" at bounding box center [495, 507] width 98 height 28
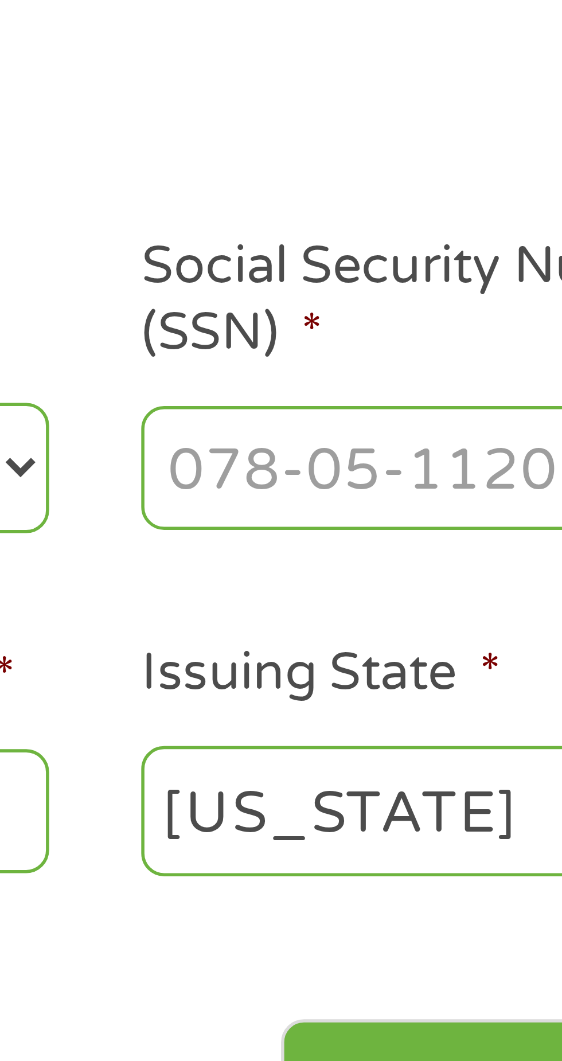
click at [453, 250] on input "Social Security Number (SSN) *" at bounding box center [477, 252] width 115 height 22
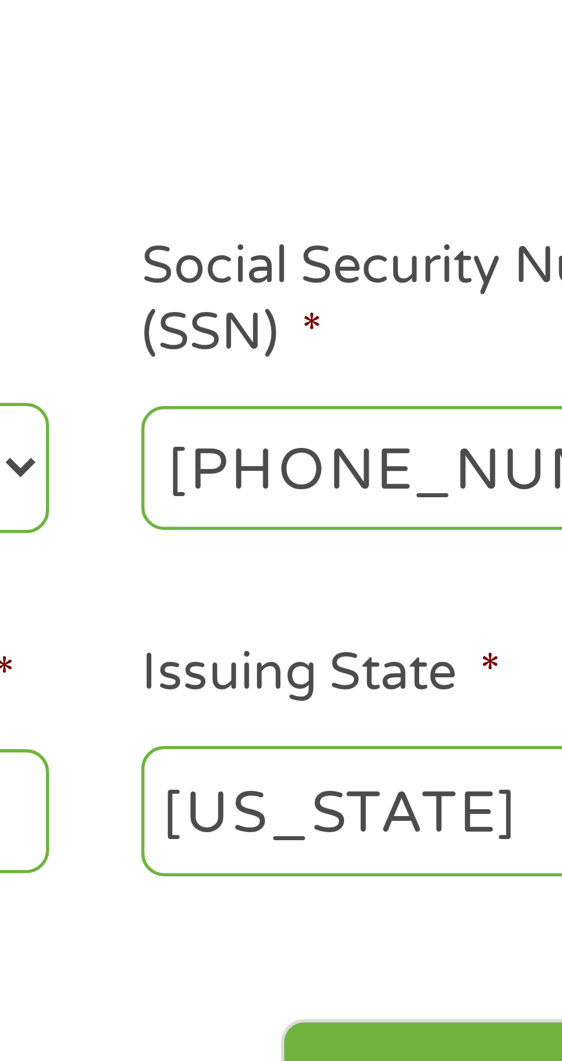
type input "397-74-6038"
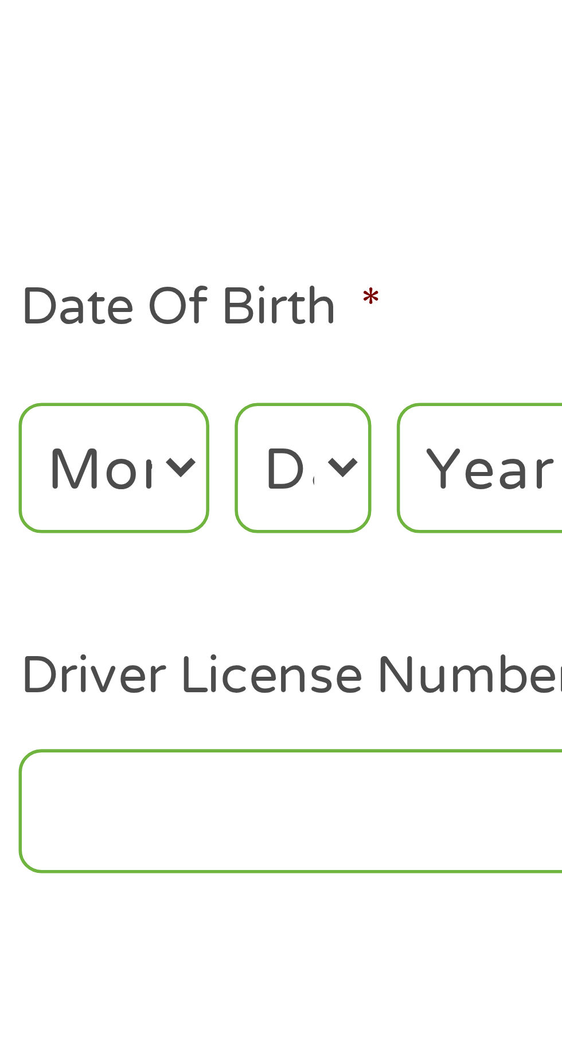
click at [310, 251] on select "Month 1 2 3 4 5 6 7 8 9 10 11 12" at bounding box center [306, 252] width 34 height 24
select select "7"
click at [289, 240] on select "Month 1 2 3 4 5 6 7 8 9 10 11 12" at bounding box center [306, 252] width 34 height 24
click at [344, 251] on select "Day 1 2 3 4 5 6 7 8 9 10 11 12 13 14 15 16 17 18 19 20 21 22 23 24 25 26 27 28 …" at bounding box center [340, 252] width 25 height 24
select select "18"
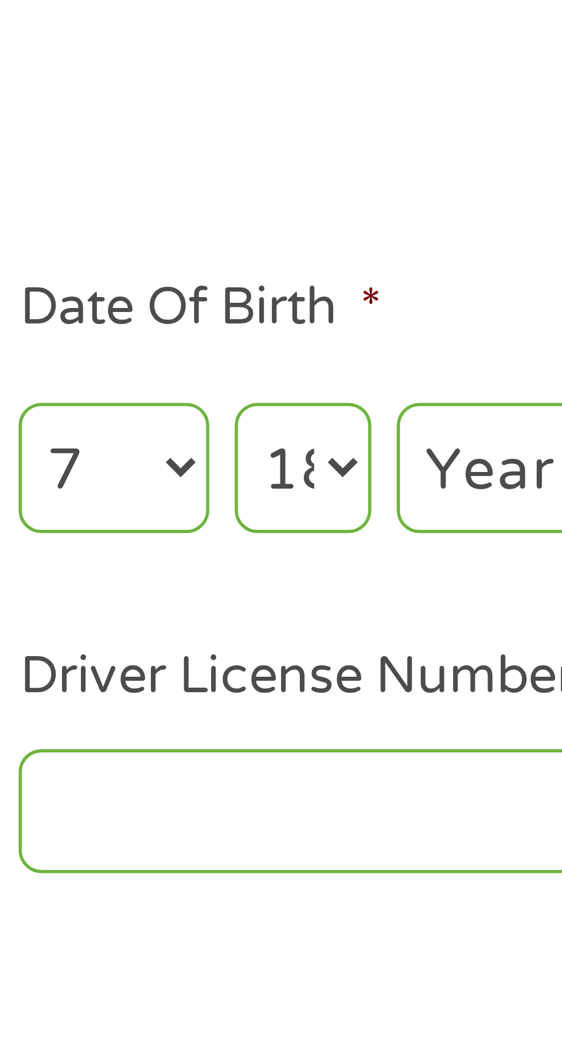
click at [328, 240] on select "Day 1 2 3 4 5 6 7 8 9 10 11 12 13 14 15 16 17 18 19 20 21 22 23 24 25 26 27 28 …" at bounding box center [340, 252] width 25 height 24
click at [374, 252] on select "Year 2007 2006 2005 2004 2003 2002 2001 2000 1999 1998 1997 1996 1995 1994 1993…" at bounding box center [380, 252] width 46 height 24
select select "1959"
click at [357, 240] on select "Year 2007 2006 2005 2004 2003 2002 2001 2000 1999 1998 1997 1996 1995 1994 1993…" at bounding box center [380, 252] width 46 height 24
click at [312, 310] on input "Driver License Number *" at bounding box center [346, 314] width 115 height 22
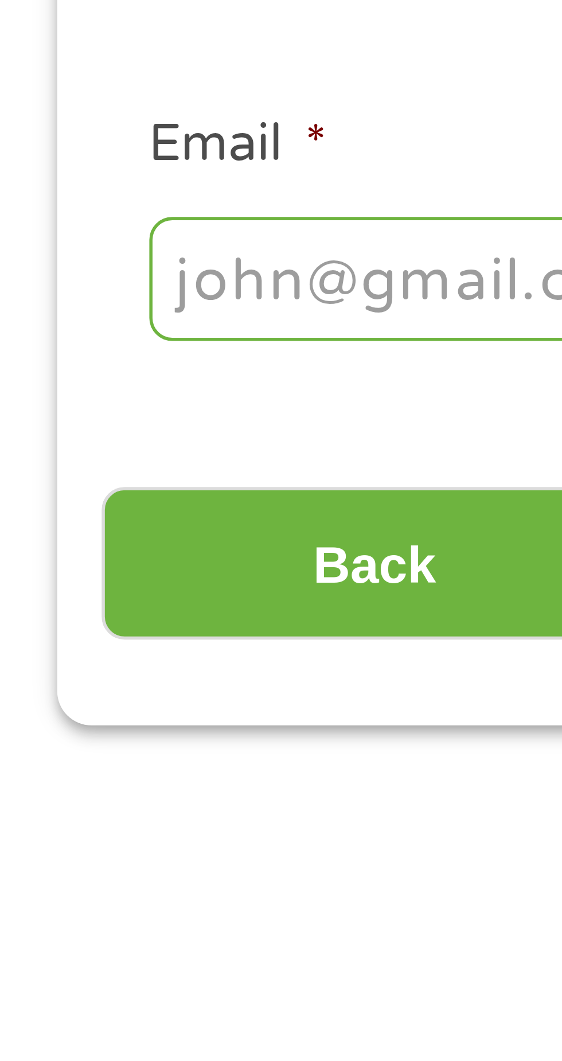
type input "WDL3SN7BC63B"
click at [36, 315] on input "Email *" at bounding box center [84, 314] width 115 height 22
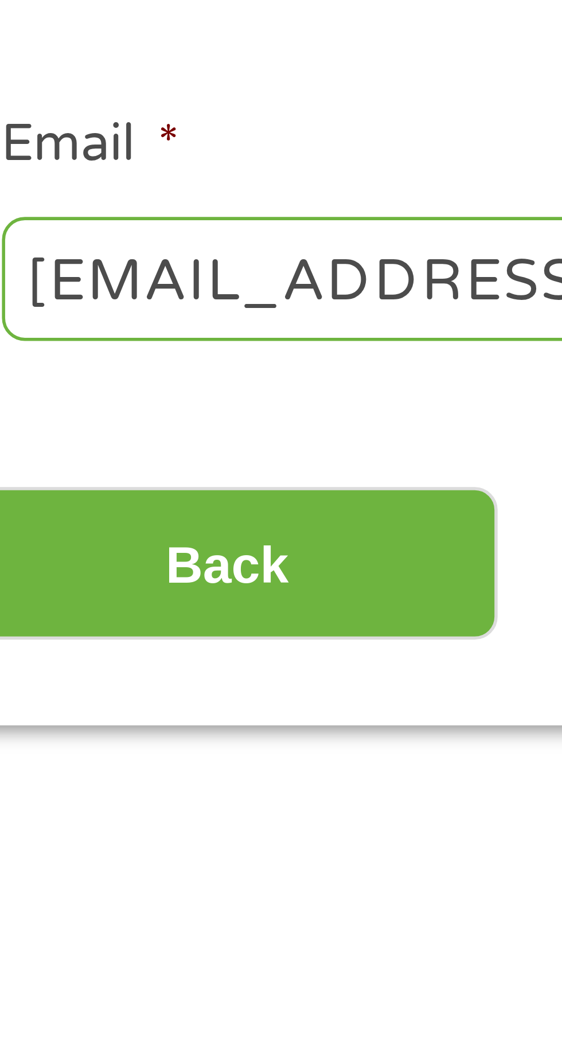
scroll to position [0, 19]
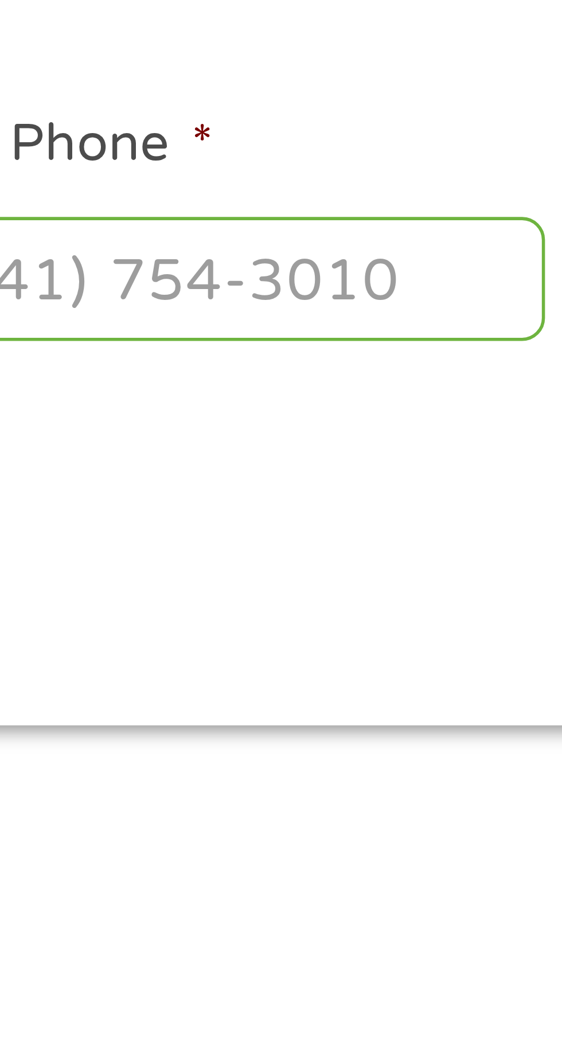
type input "suemari50@gmail.com"
click at [180, 314] on input "Cell Phone *" at bounding box center [215, 314] width 115 height 22
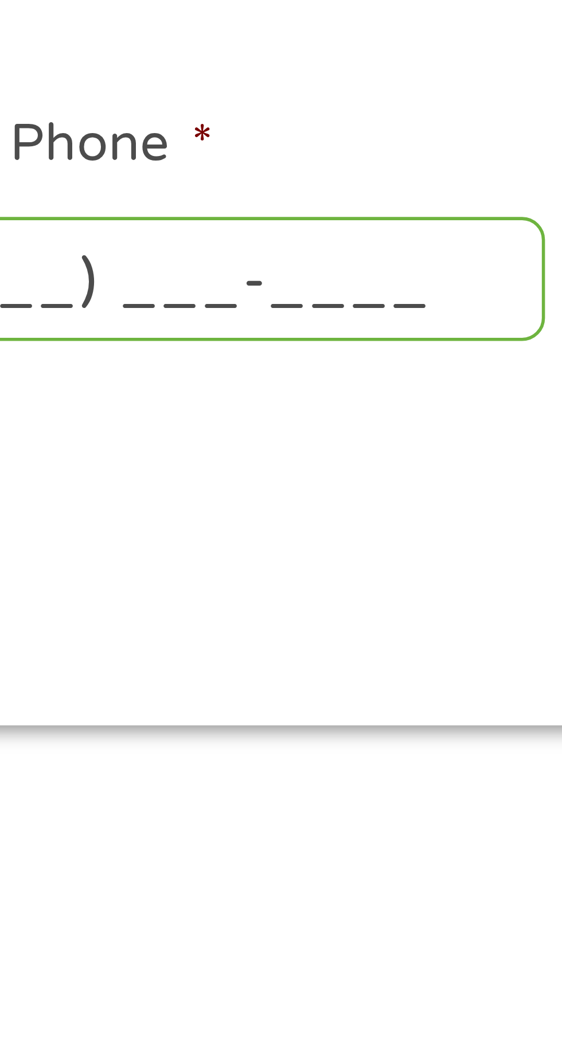
scroll to position [0, 0]
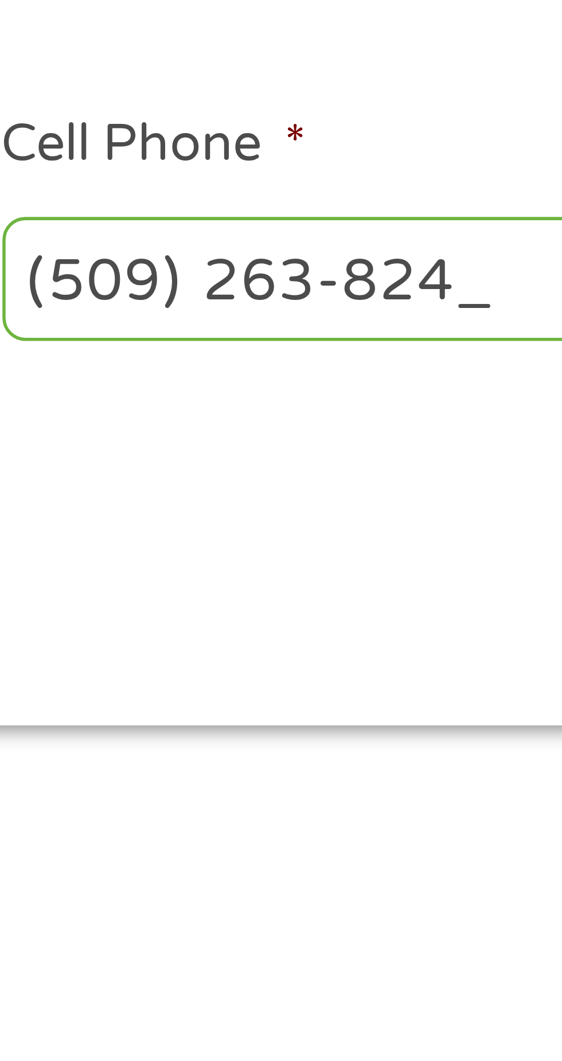
type input "(509) 263-8246"
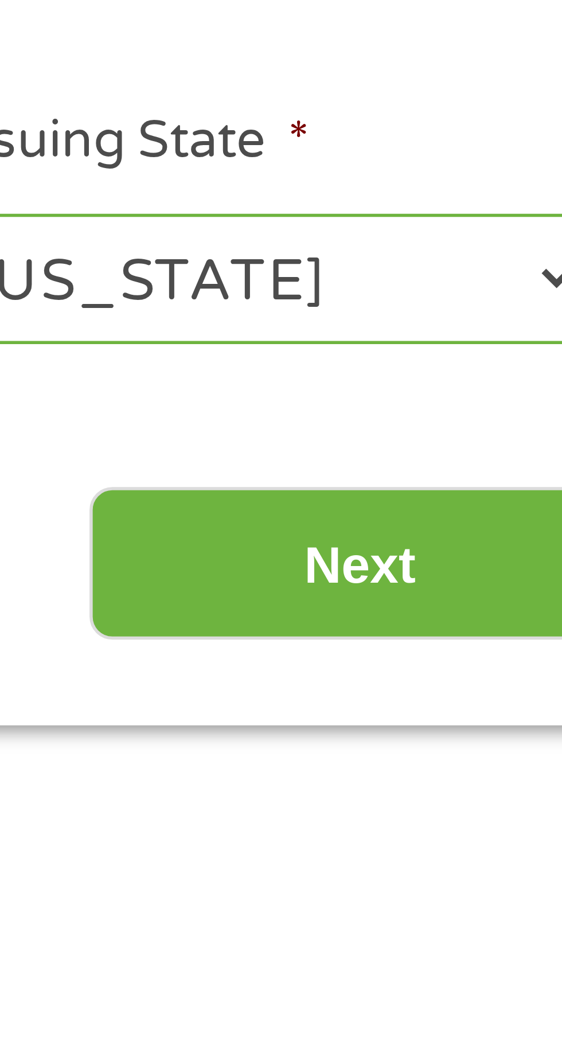
click at [501, 359] on input "Next" at bounding box center [495, 366] width 98 height 28
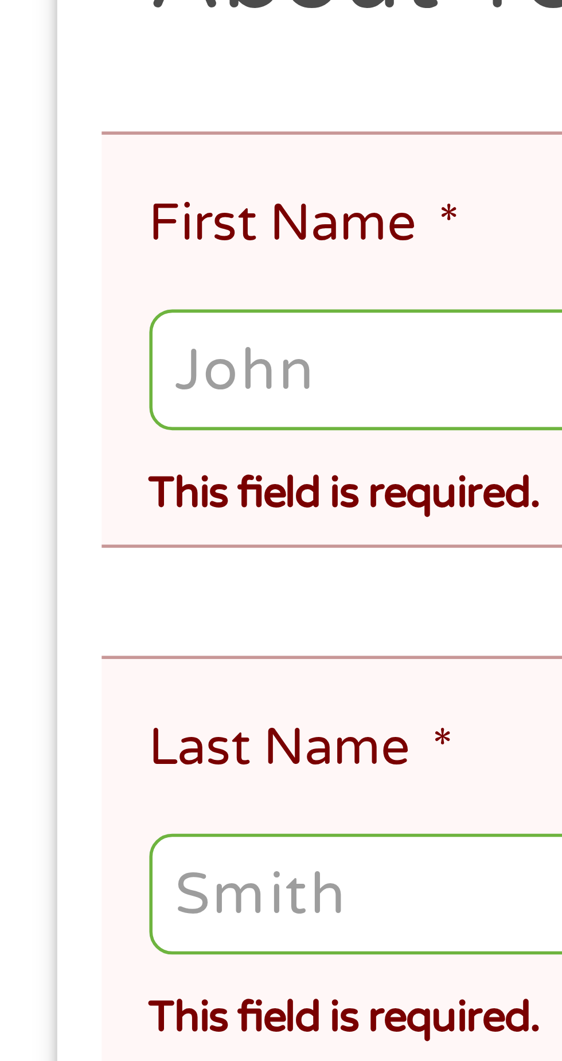
click at [41, 299] on input "First Name *" at bounding box center [281, 301] width 508 height 22
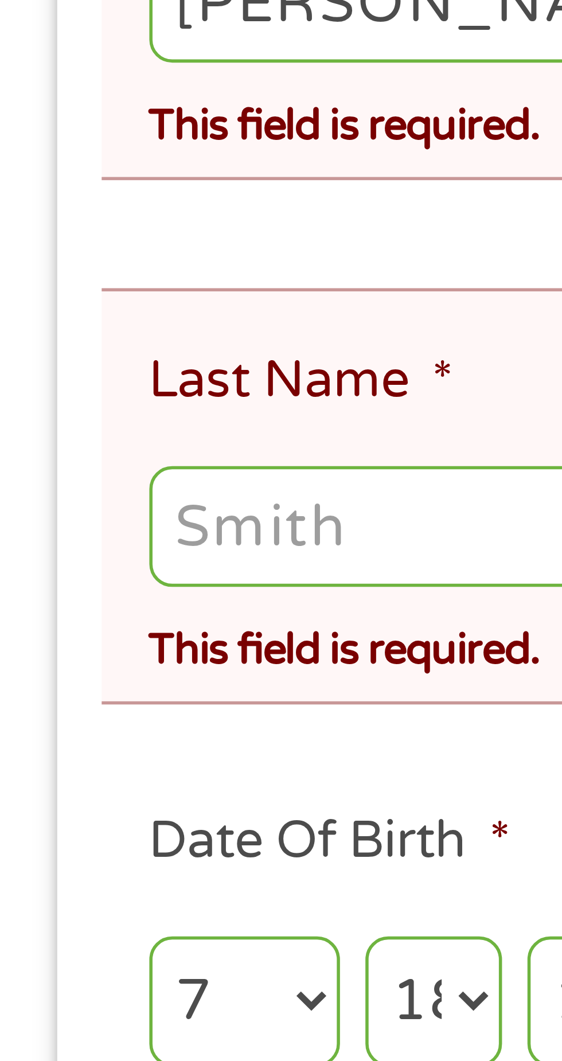
type input "Sue"
click at [49, 364] on label "Last Name *" at bounding box center [54, 370] width 55 height 12
click at [49, 385] on input "Last Name *" at bounding box center [281, 396] width 508 height 22
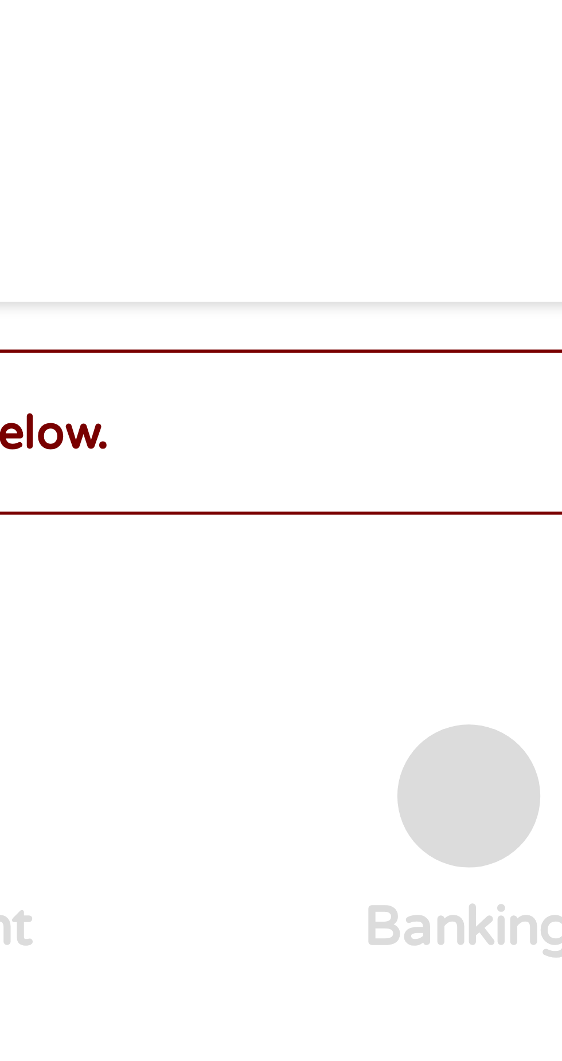
type input "Jarrett"
click at [475, 32] on div "Home Get Loan Offer How it works FAQs Blog Cash Loans Quick Loans Online Loans …" at bounding box center [280, 27] width 525 height 36
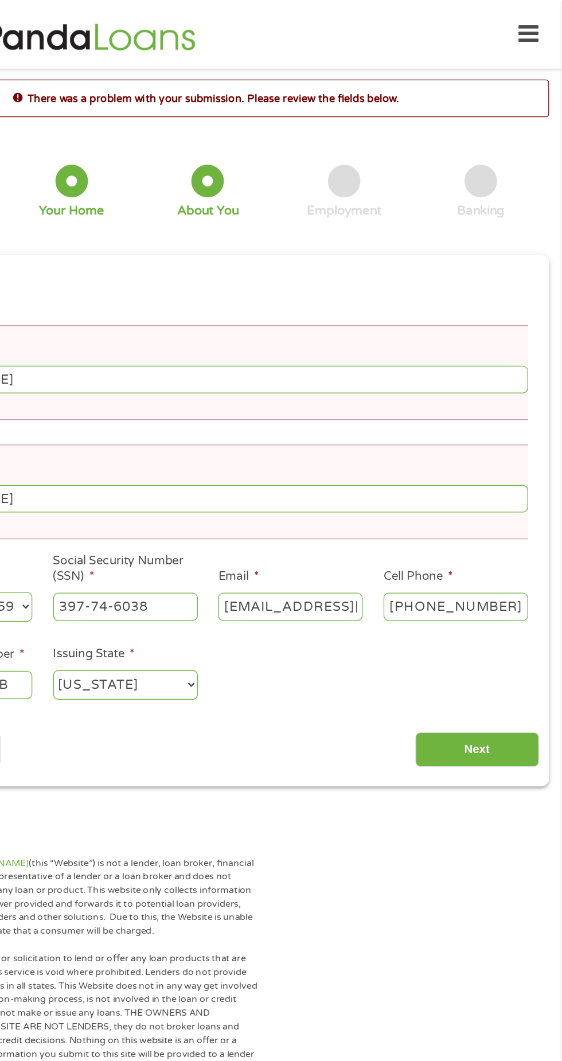
click at [515, 583] on input "Next" at bounding box center [495, 595] width 98 height 28
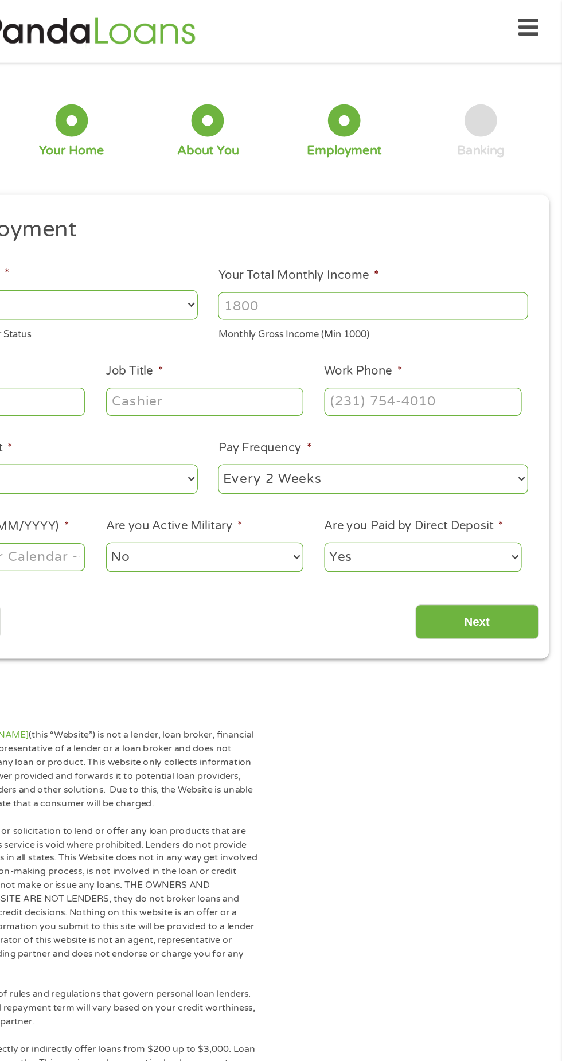
scroll to position [5, 5]
click at [493, 496] on input "Next" at bounding box center [495, 494] width 98 height 28
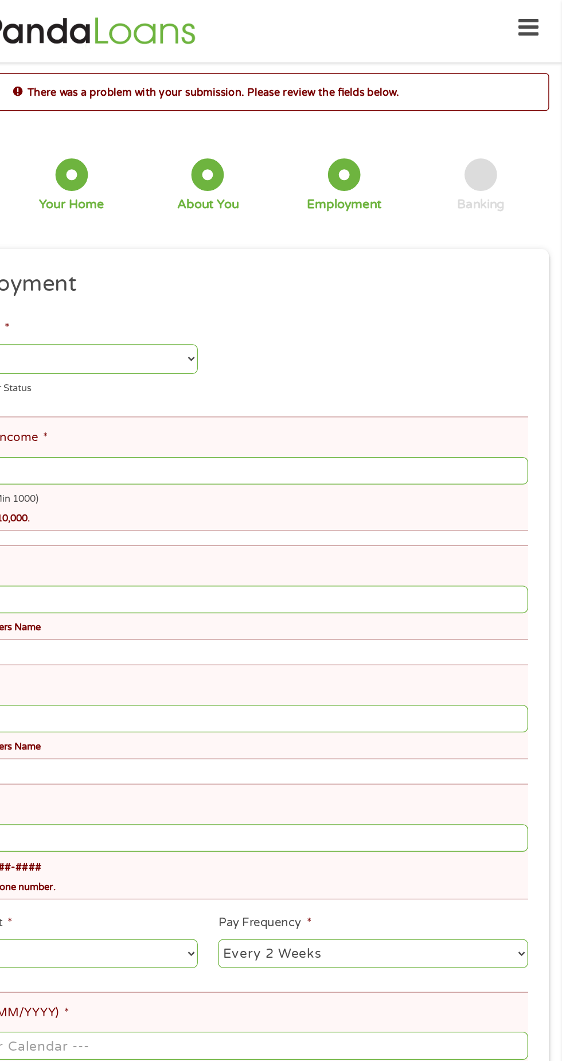
scroll to position [5, 0]
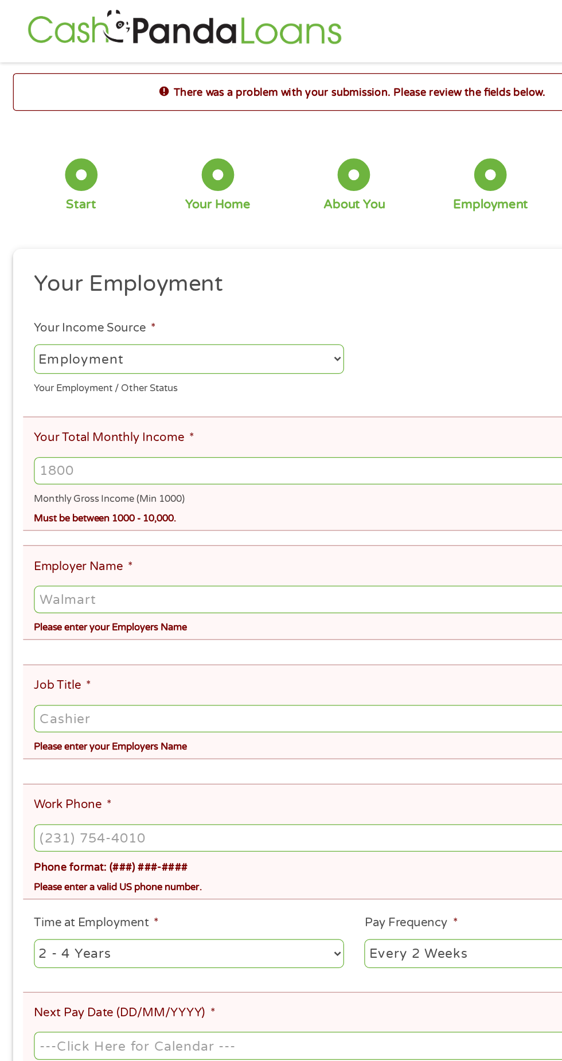
click at [83, 376] on input "Your Total Monthly Income *" at bounding box center [281, 374] width 508 height 22
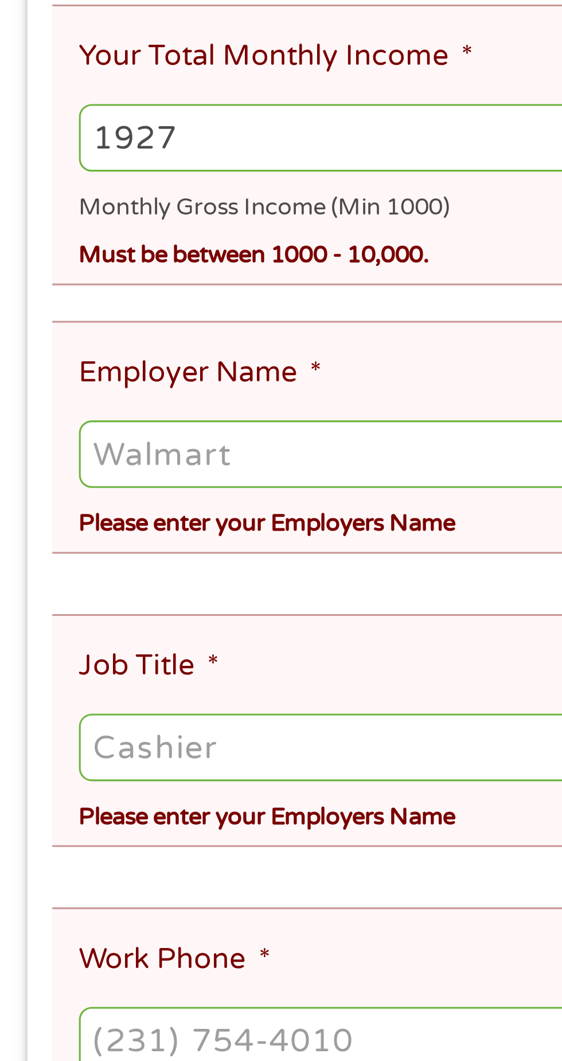
type input "1927"
click at [57, 474] on input "Employer Name *" at bounding box center [281, 476] width 508 height 22
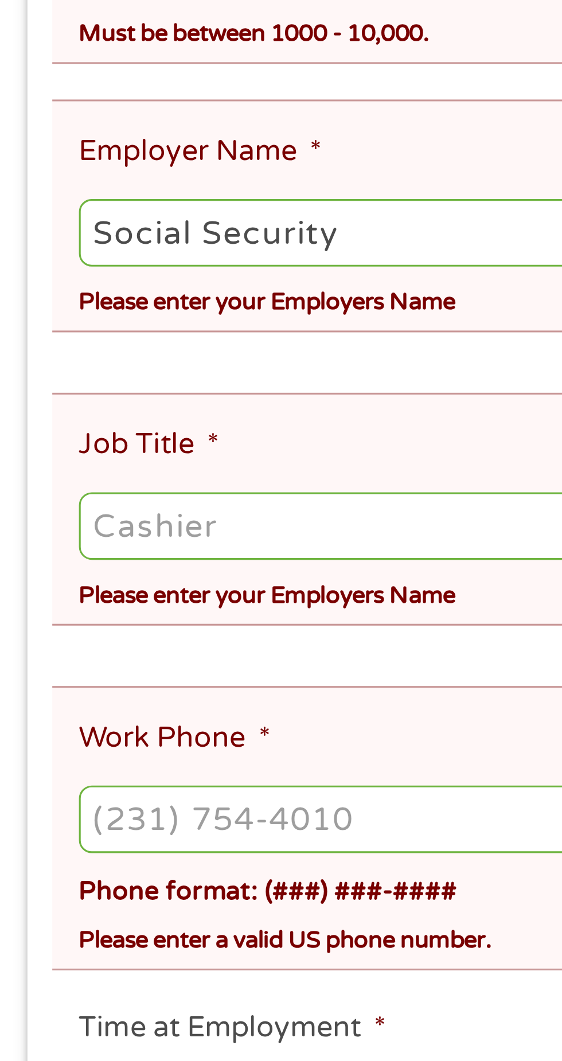
type input "Social Security"
click at [56, 561] on input "Job Title *" at bounding box center [281, 570] width 508 height 22
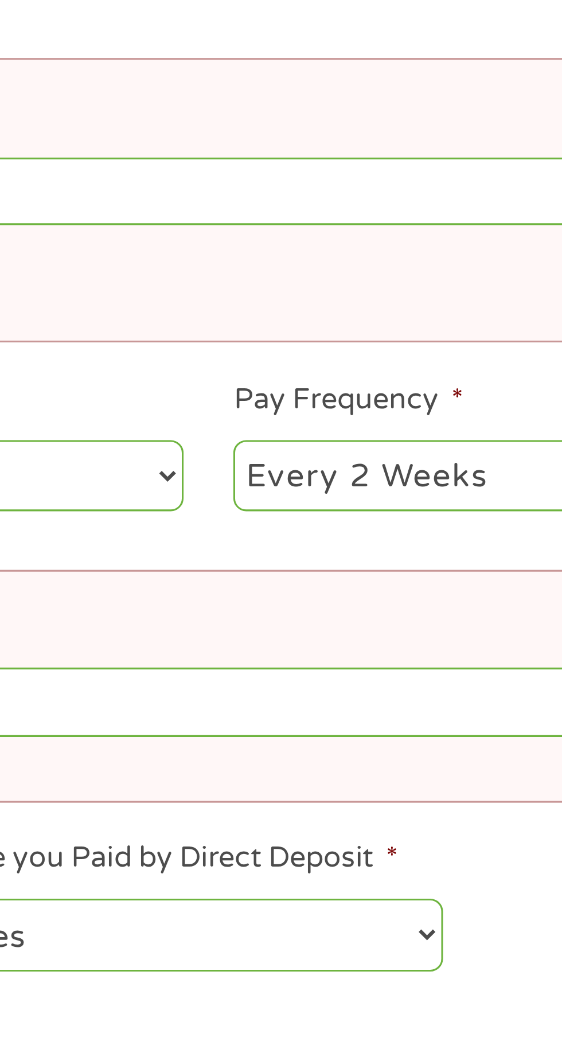
type input "Widow"
click at [336, 747] on select "--- Choose one --- Every 2 Weeks Every Week Monthly Semi-Monthly" at bounding box center [412, 757] width 246 height 24
select select "monthly"
click at [289, 745] on select "--- Choose one --- Every 2 Weeks Every Week Monthly Semi-Monthly" at bounding box center [412, 757] width 246 height 24
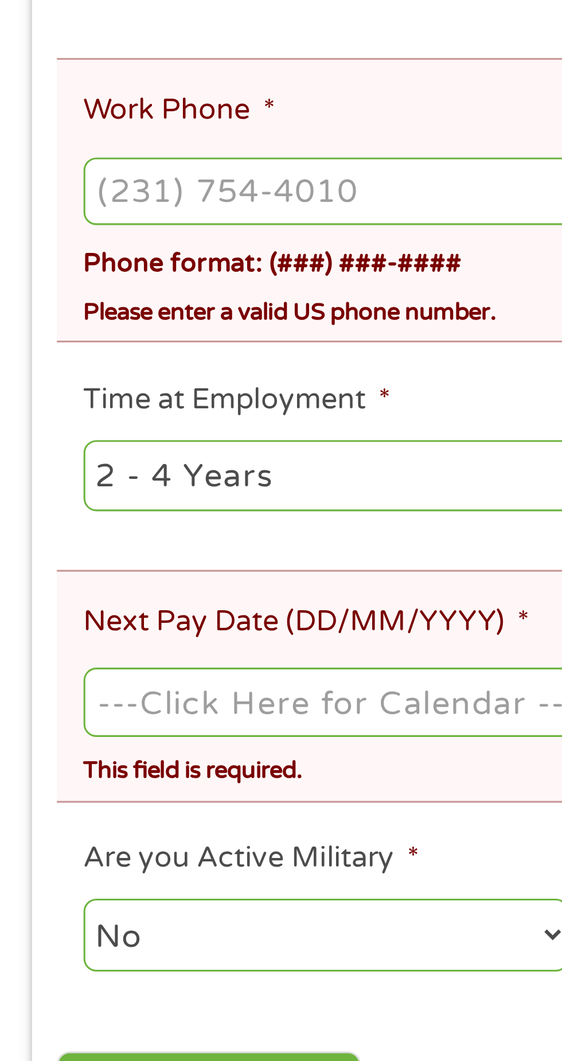
click at [106, 745] on select "--- Choose one --- 1 Year or less 1 - 2 Years 2 - 4 Years Over 4 Years" at bounding box center [150, 757] width 246 height 24
select select "60months"
click at [27, 745] on select "--- Choose one --- 1 Year or less 1 - 2 Years 2 - 4 Years Over 4 Years" at bounding box center [150, 757] width 246 height 24
click at [46, 654] on input "Work Phone *" at bounding box center [281, 665] width 508 height 22
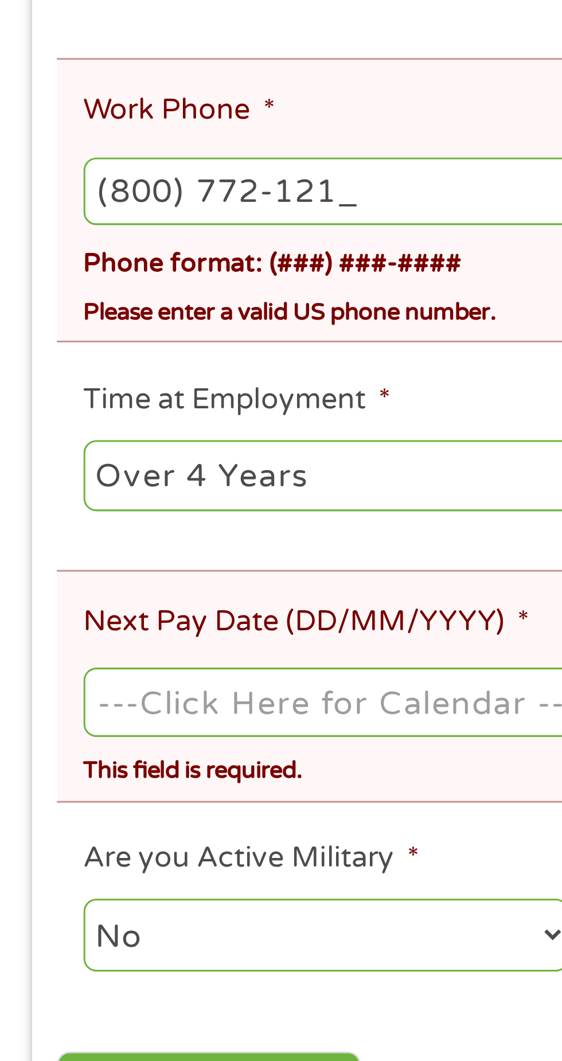
type input "(800) 772-1213"
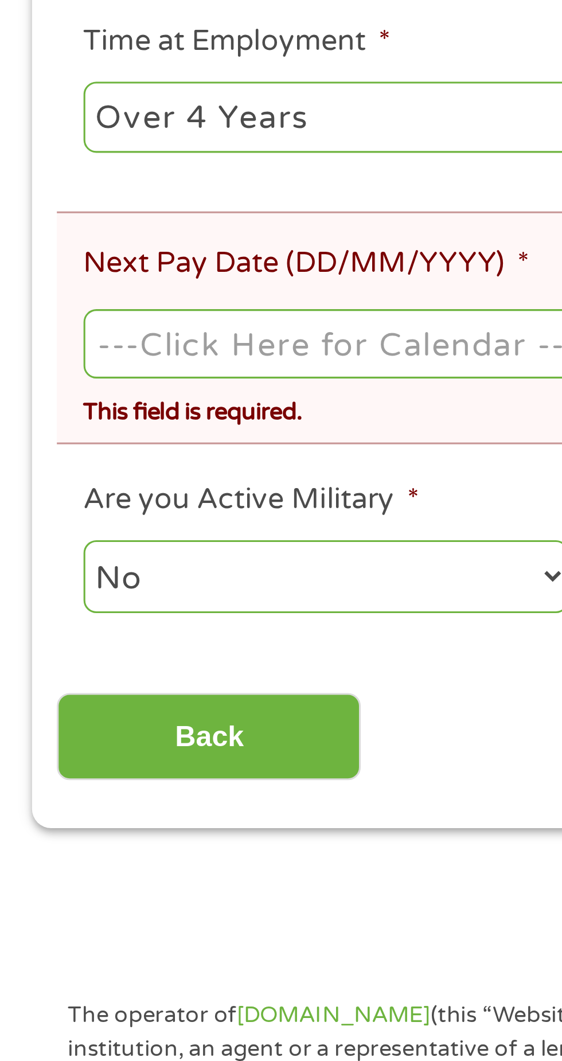
click at [171, 819] on input "Next Pay Date (DD/MM/YYYY) *" at bounding box center [281, 830] width 508 height 22
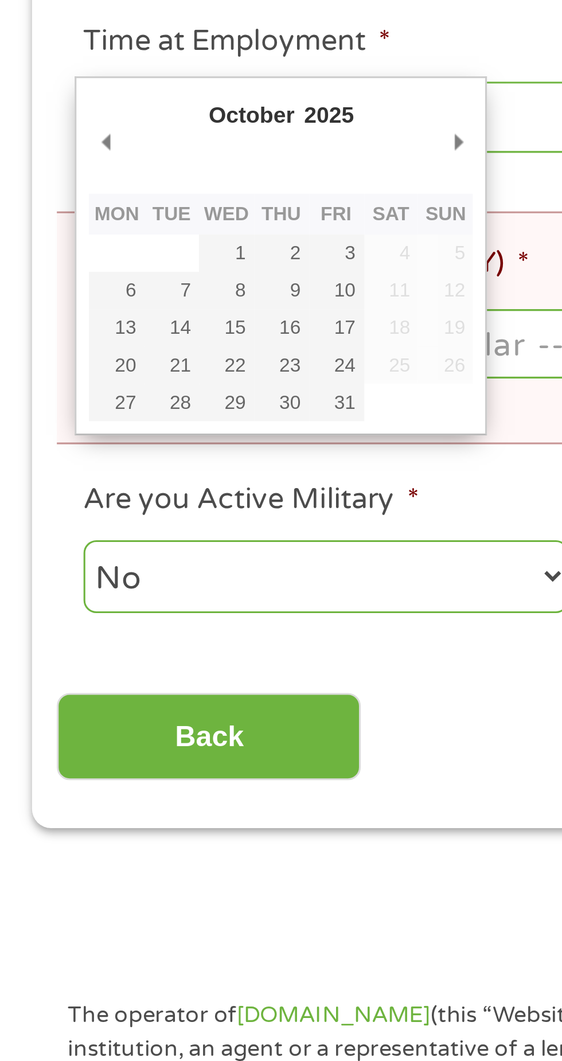
type input "17/10/2025"
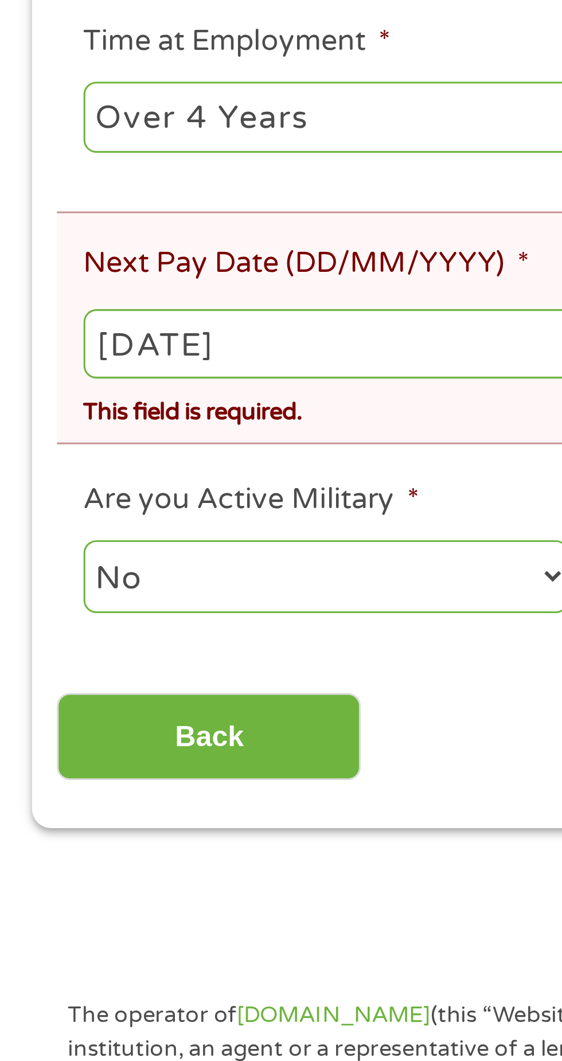
scroll to position [5, 0]
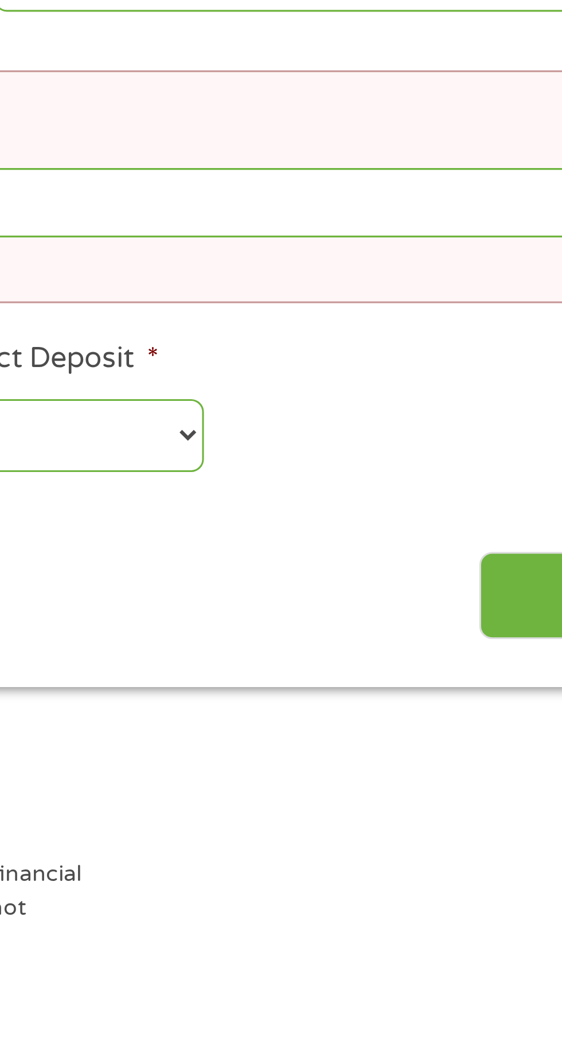
click at [454, 943] on input "Next" at bounding box center [495, 957] width 98 height 28
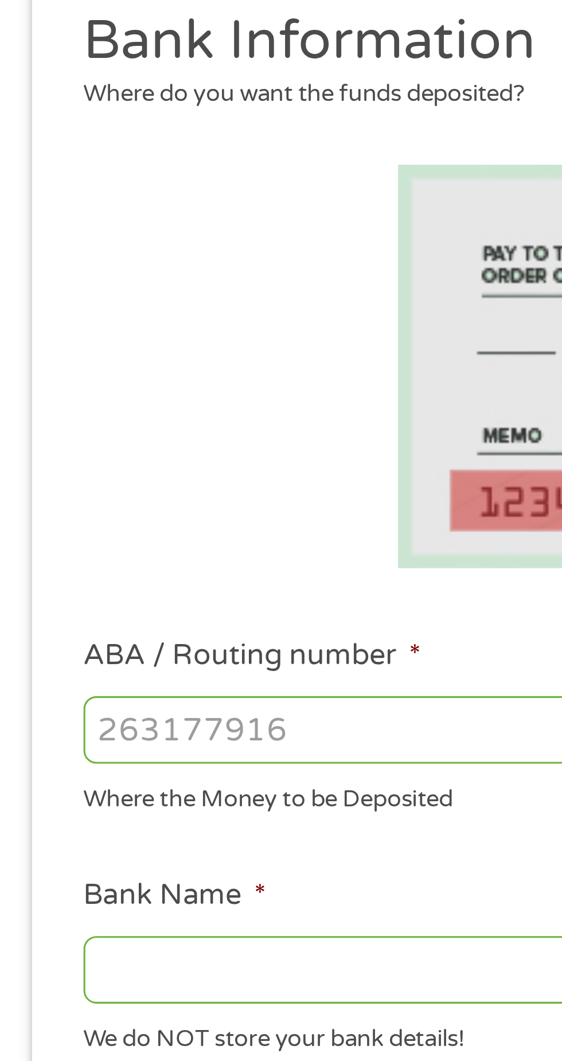
scroll to position [98, 0]
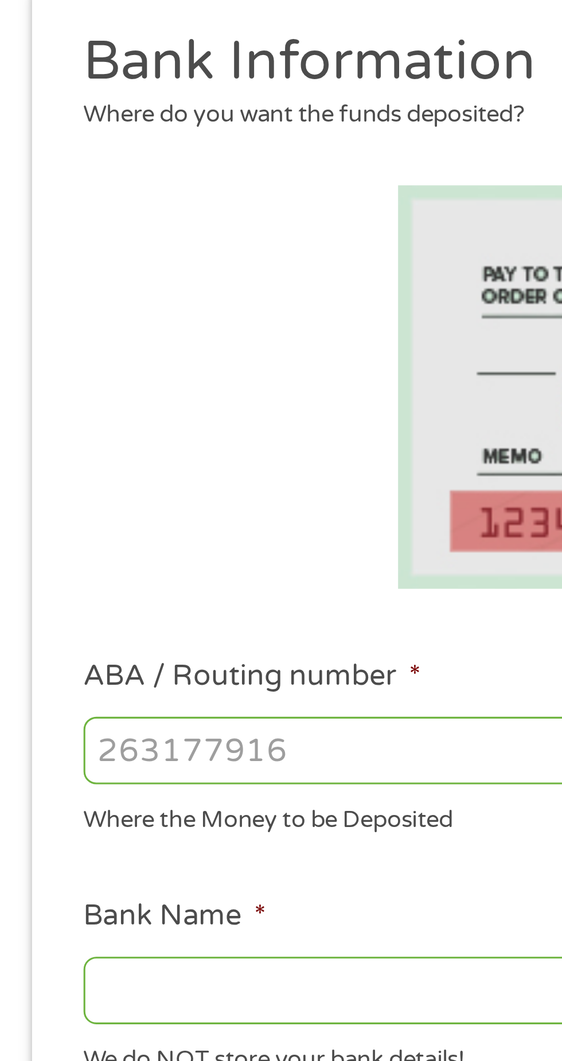
click at [48, 311] on input "ABA / Routing number *" at bounding box center [150, 312] width 246 height 22
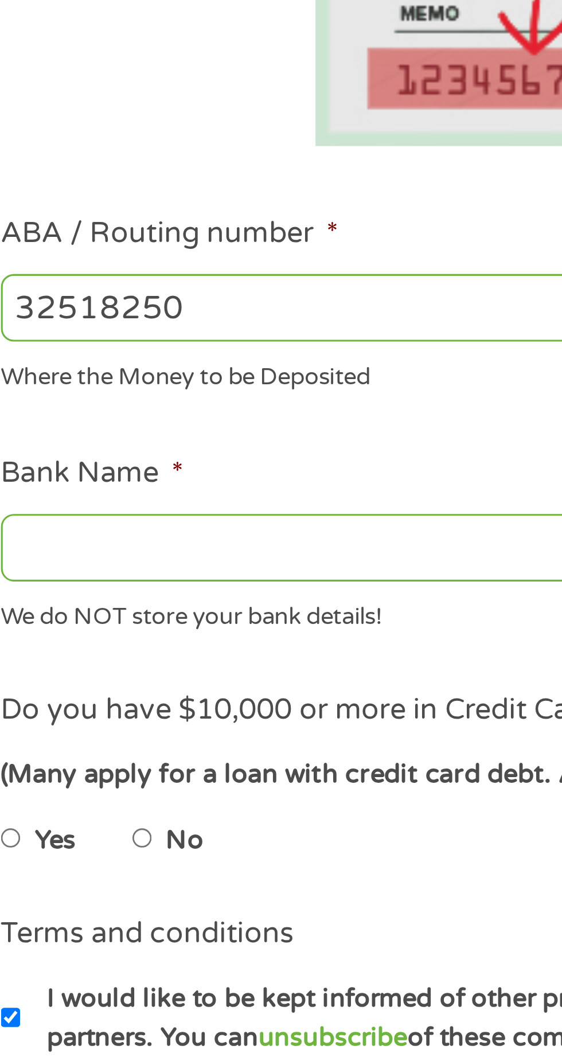
type input "325182506"
type input "HORIZON C U"
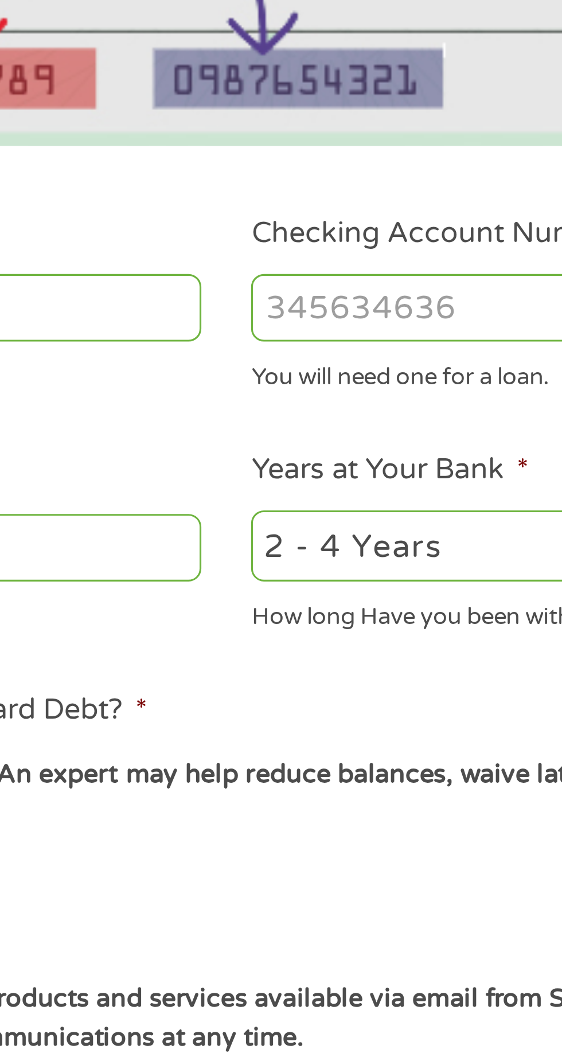
type input "325182506"
click at [323, 316] on input "Checking Account Number *" at bounding box center [412, 312] width 246 height 22
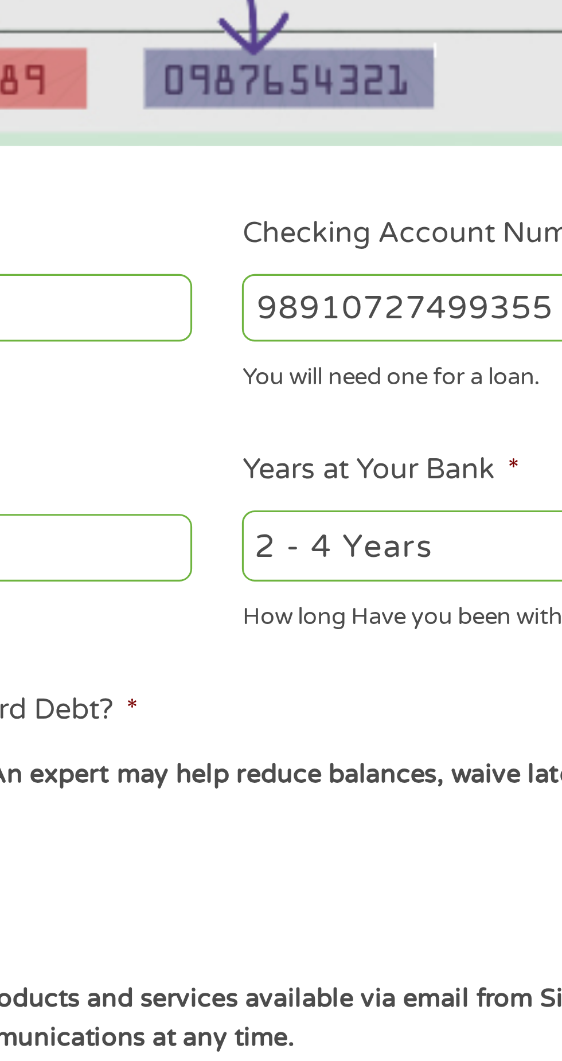
type input "98910727499355"
click at [372, 390] on select "2 - 4 Years 6 - 12 Months 1 - 2 Years Over 4 Years" at bounding box center [412, 389] width 246 height 24
select select "60months"
click at [289, 377] on select "2 - 4 Years 6 - 12 Months 1 - 2 Years Over 4 Years" at bounding box center [412, 389] width 246 height 24
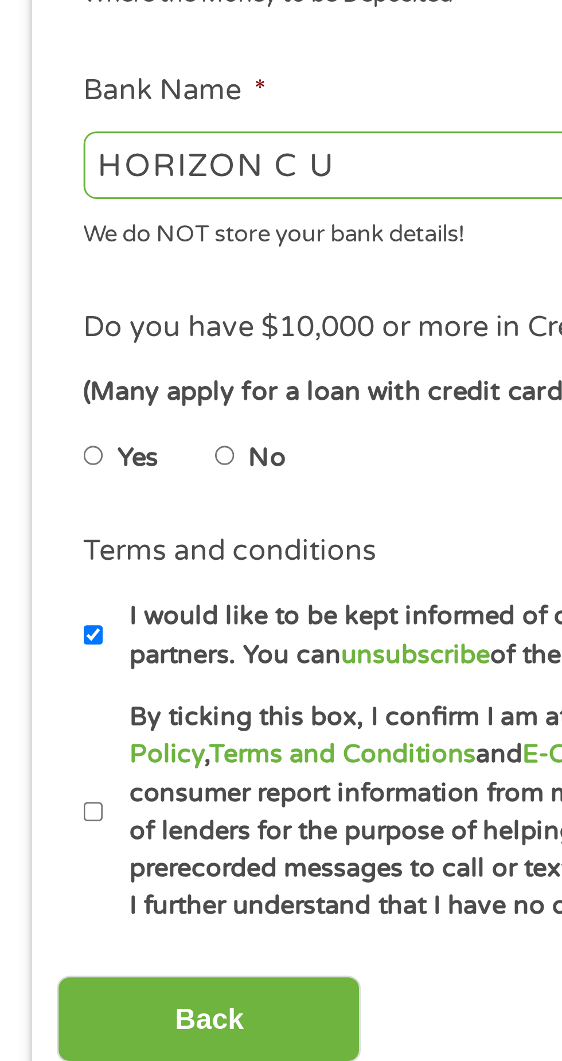
click at [76, 482] on input "No" at bounding box center [72, 483] width 7 height 18
radio input "true"
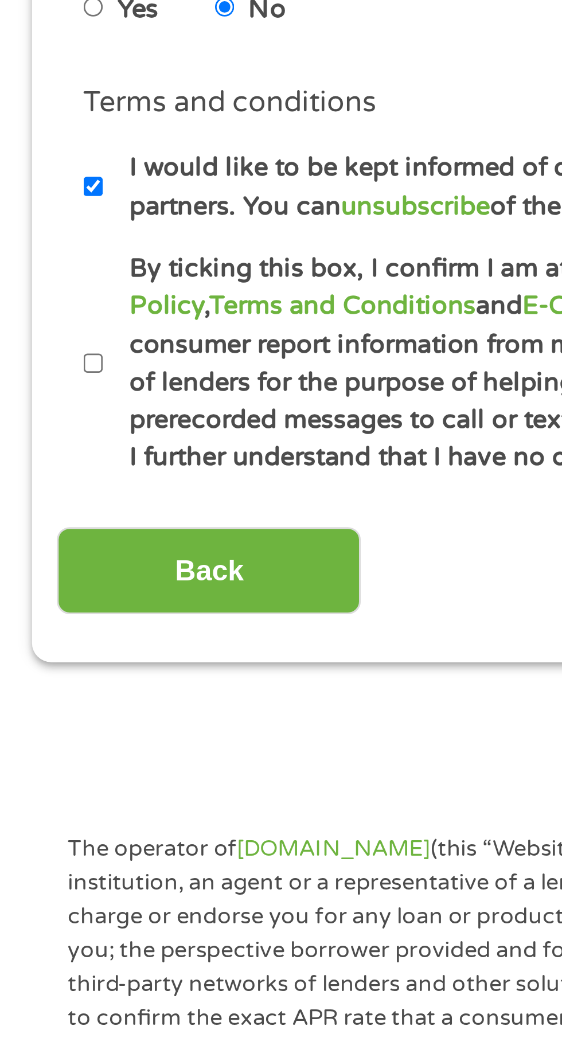
click at [32, 599] on input "By ticking this box, I confirm I am at least 18 years old. I confirm I have rea…" at bounding box center [30, 598] width 7 height 18
checkbox input "true"
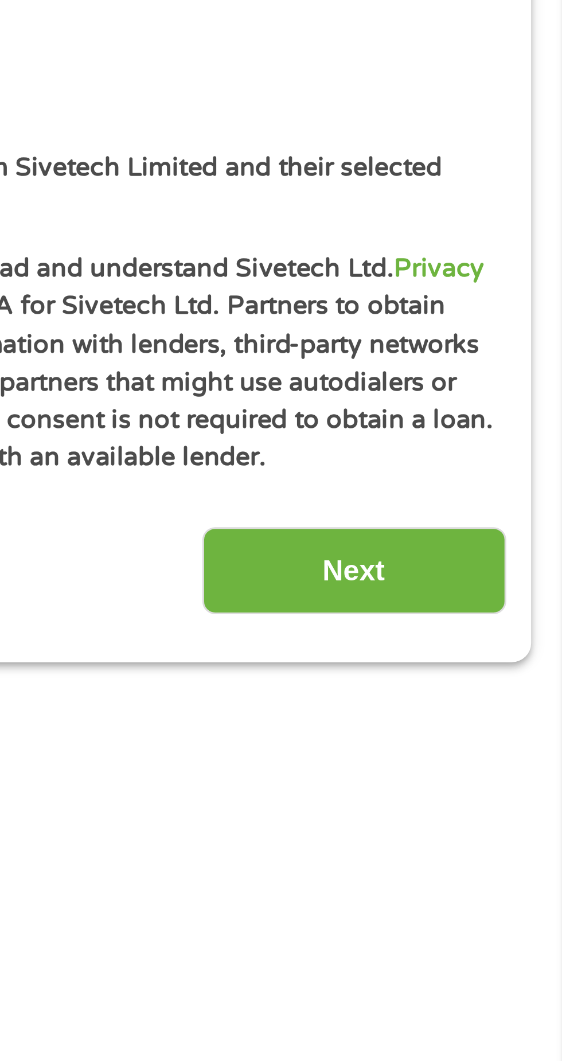
click at [515, 652] on input "Next" at bounding box center [495, 665] width 98 height 28
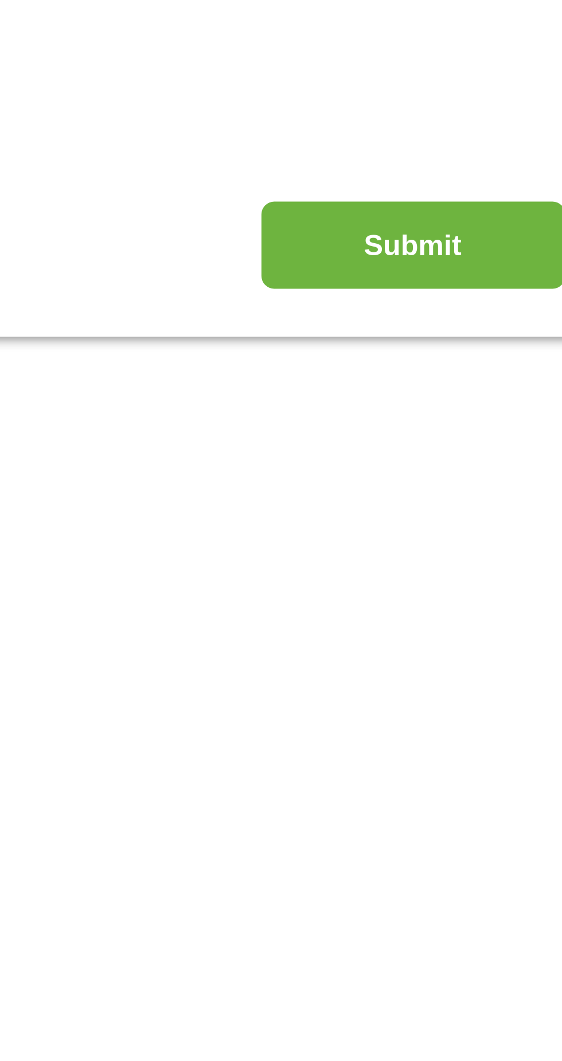
scroll to position [0, 0]
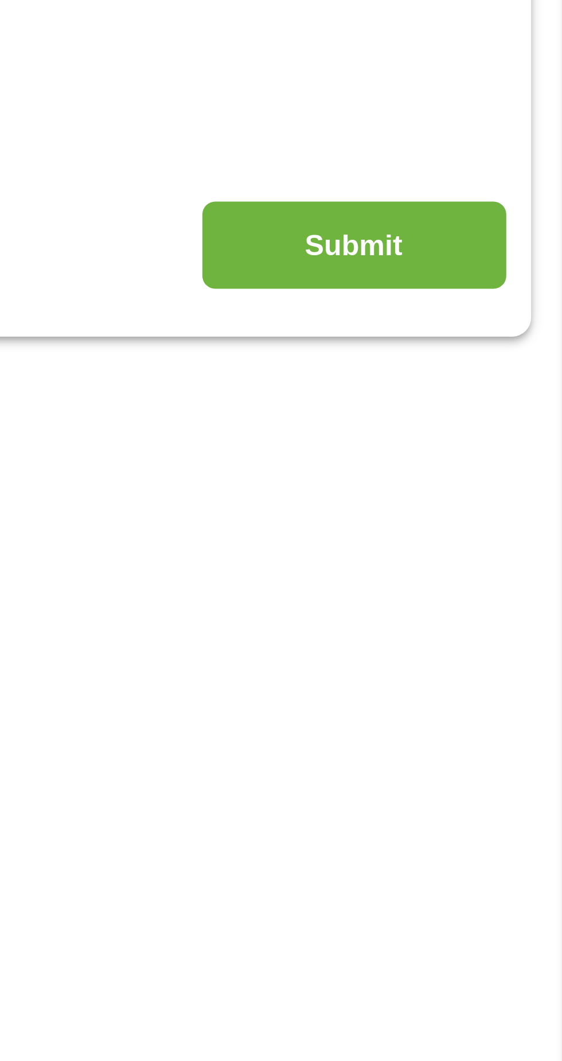
click at [515, 309] on input "Submit" at bounding box center [495, 313] width 98 height 28
